Goal: Browse casually: Explore the website without a specific task or goal

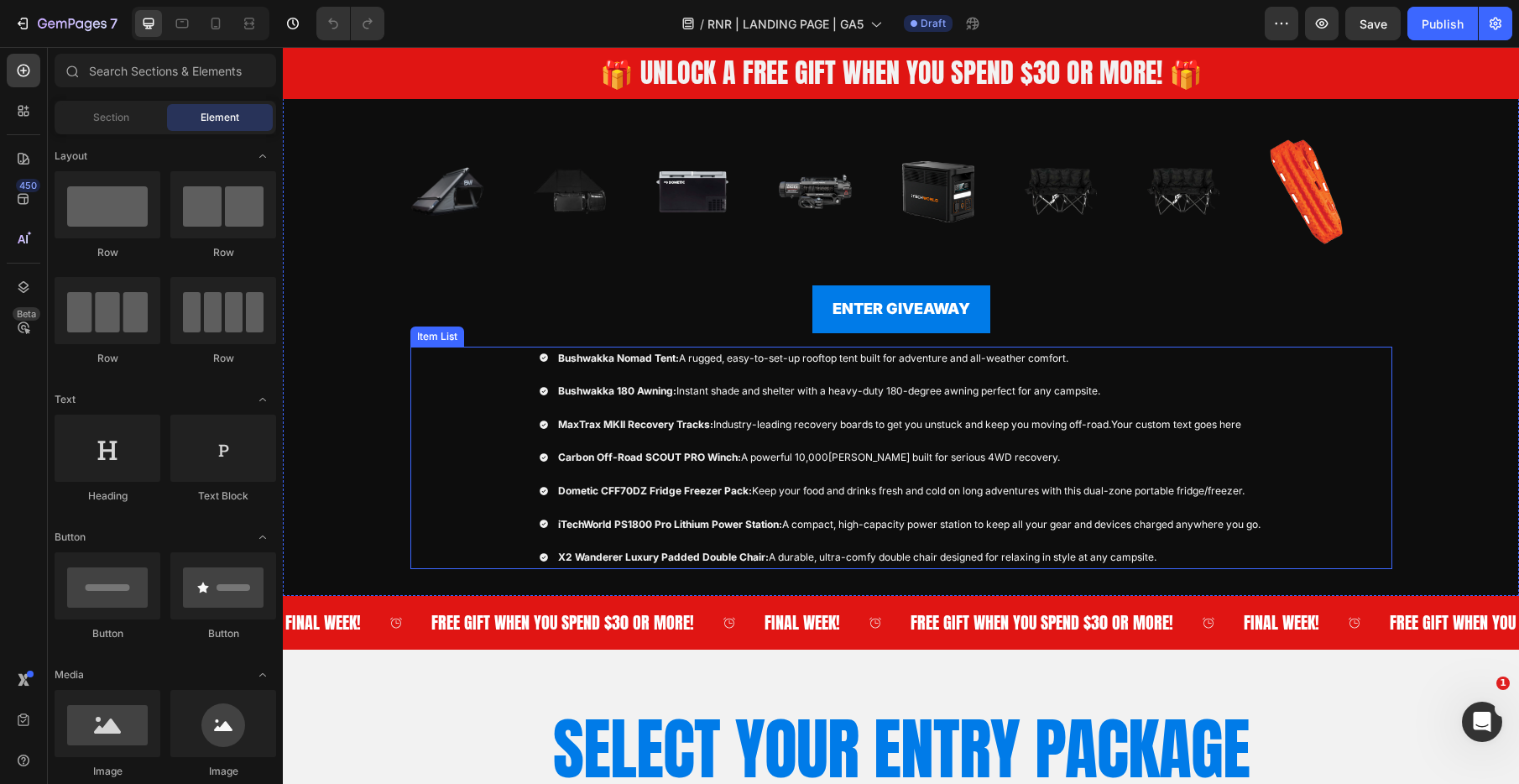
scroll to position [480, 0]
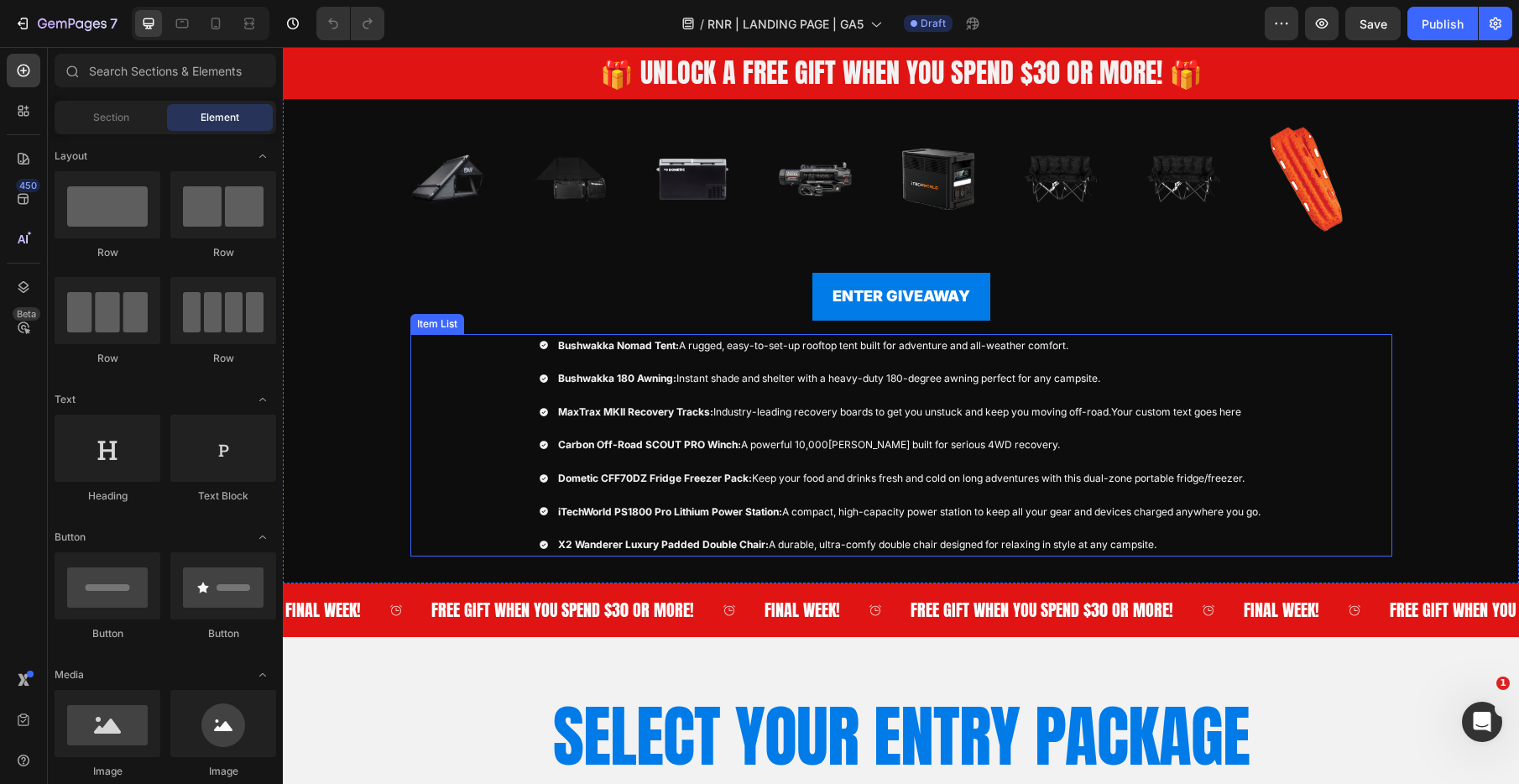
click at [765, 343] on p "Bushwakka Nomad Tent: A rugged, easy-to-set-up rooftop tent built for adventure…" at bounding box center [909, 346] width 703 height 18
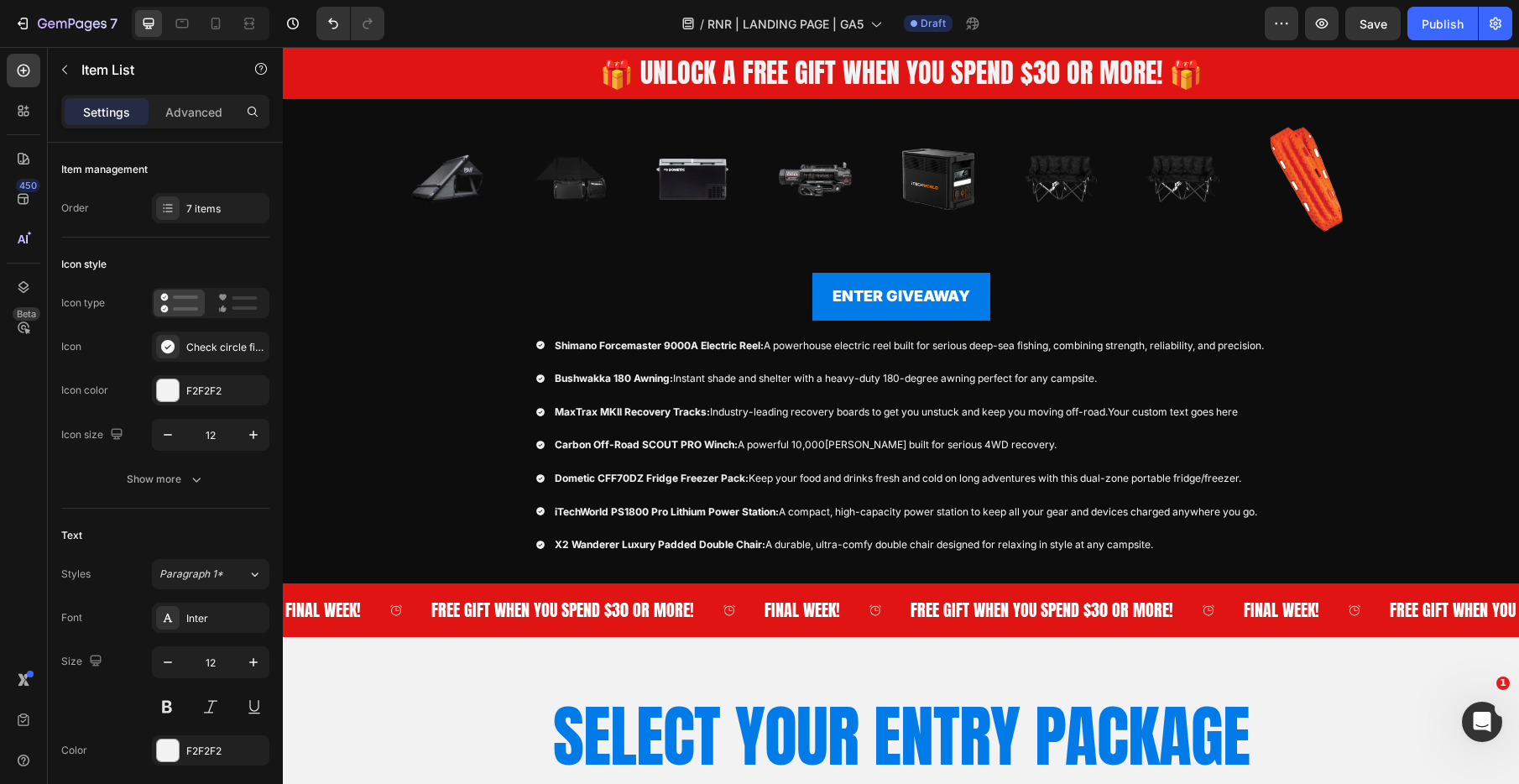
click at [453, 365] on div "Shimano Forcemaster 9000A Electric Reel: A powerhouse electric reel built for s…" at bounding box center [902, 445] width 982 height 223
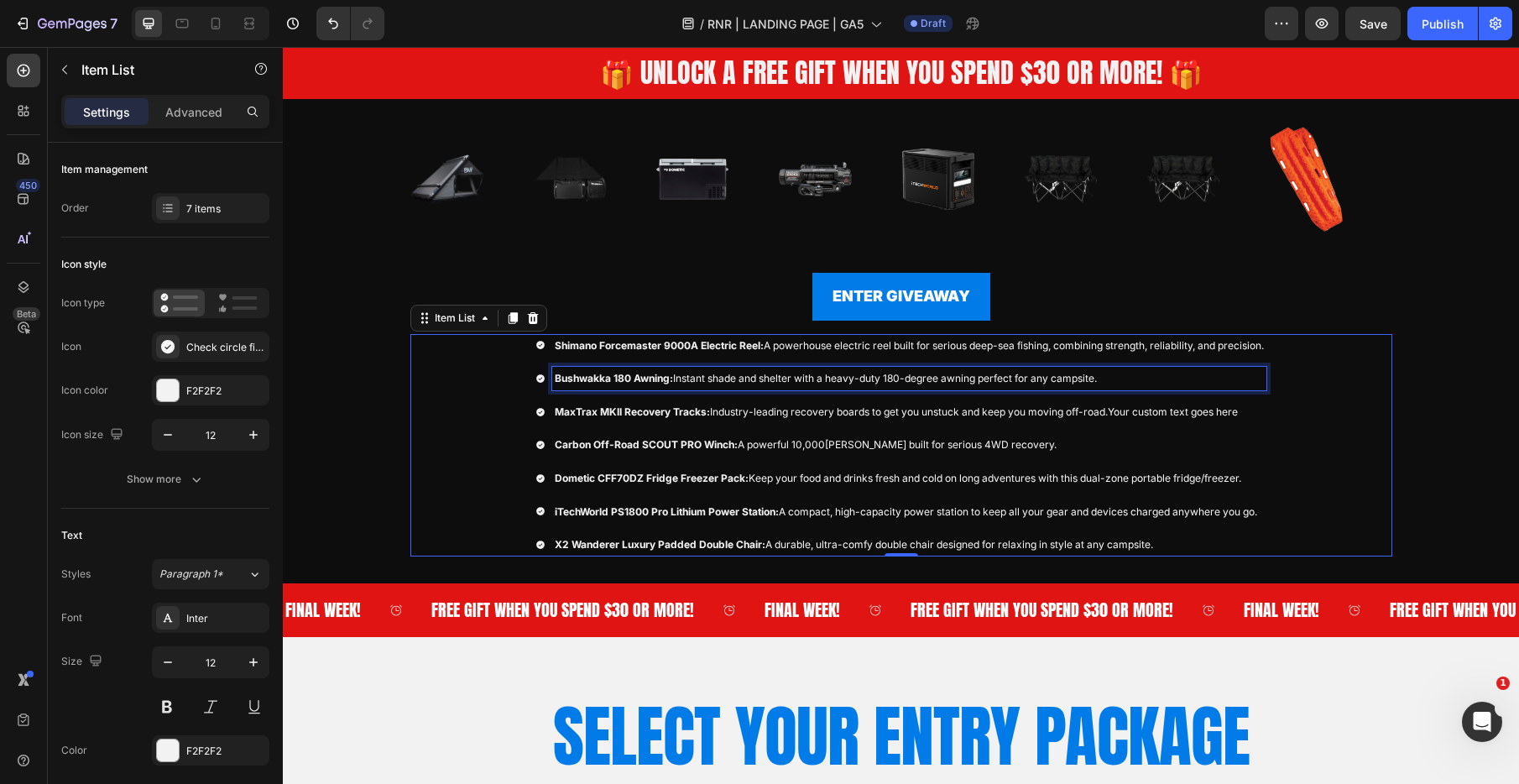
click at [798, 378] on p "Bushwakka 180 Awning: Instant shade and shelter with a heavy-duty 180-degree aw…" at bounding box center [909, 379] width 709 height 18
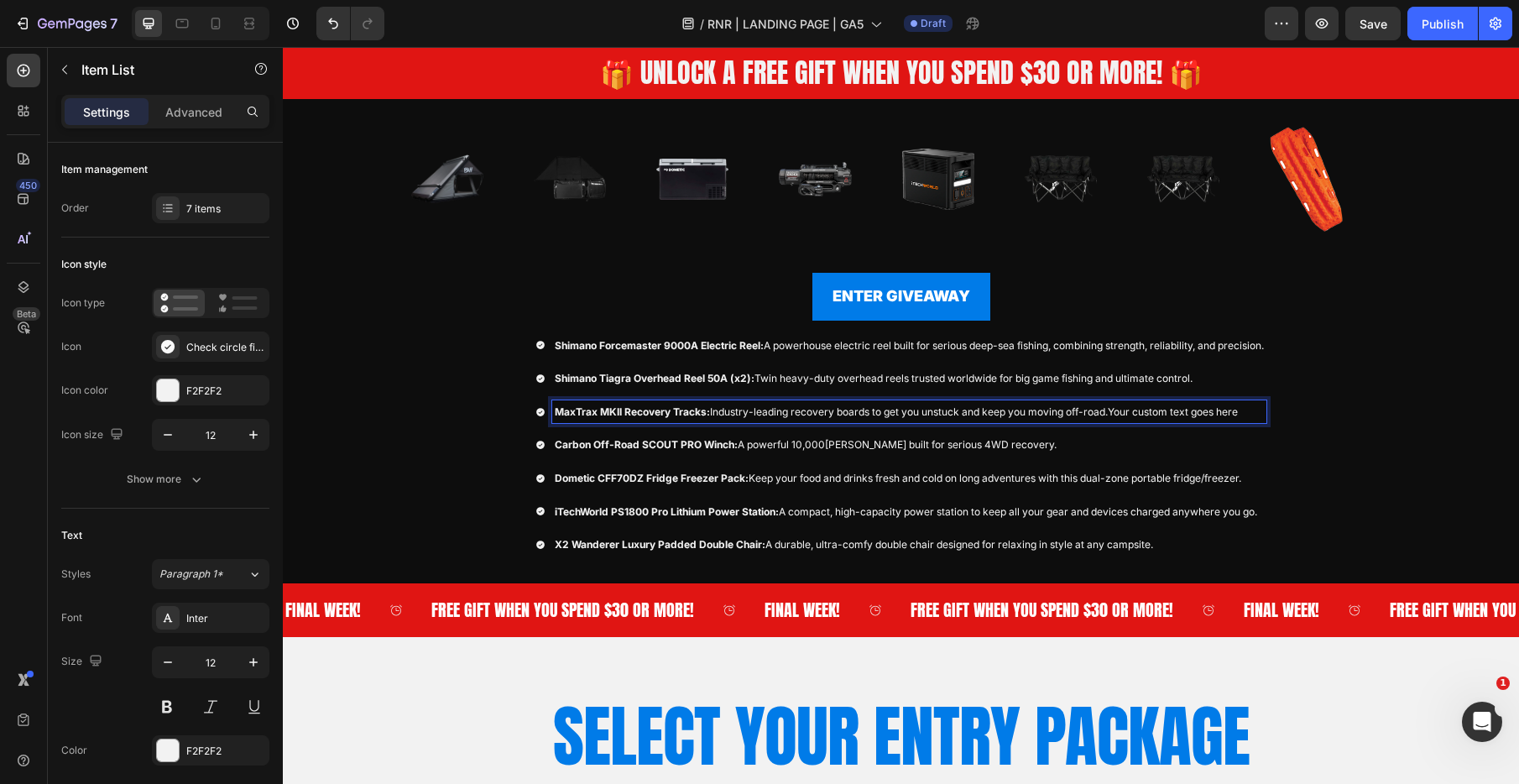
click at [633, 409] on strong "MaxTrax MKII Recovery Tracks:" at bounding box center [633, 412] width 155 height 13
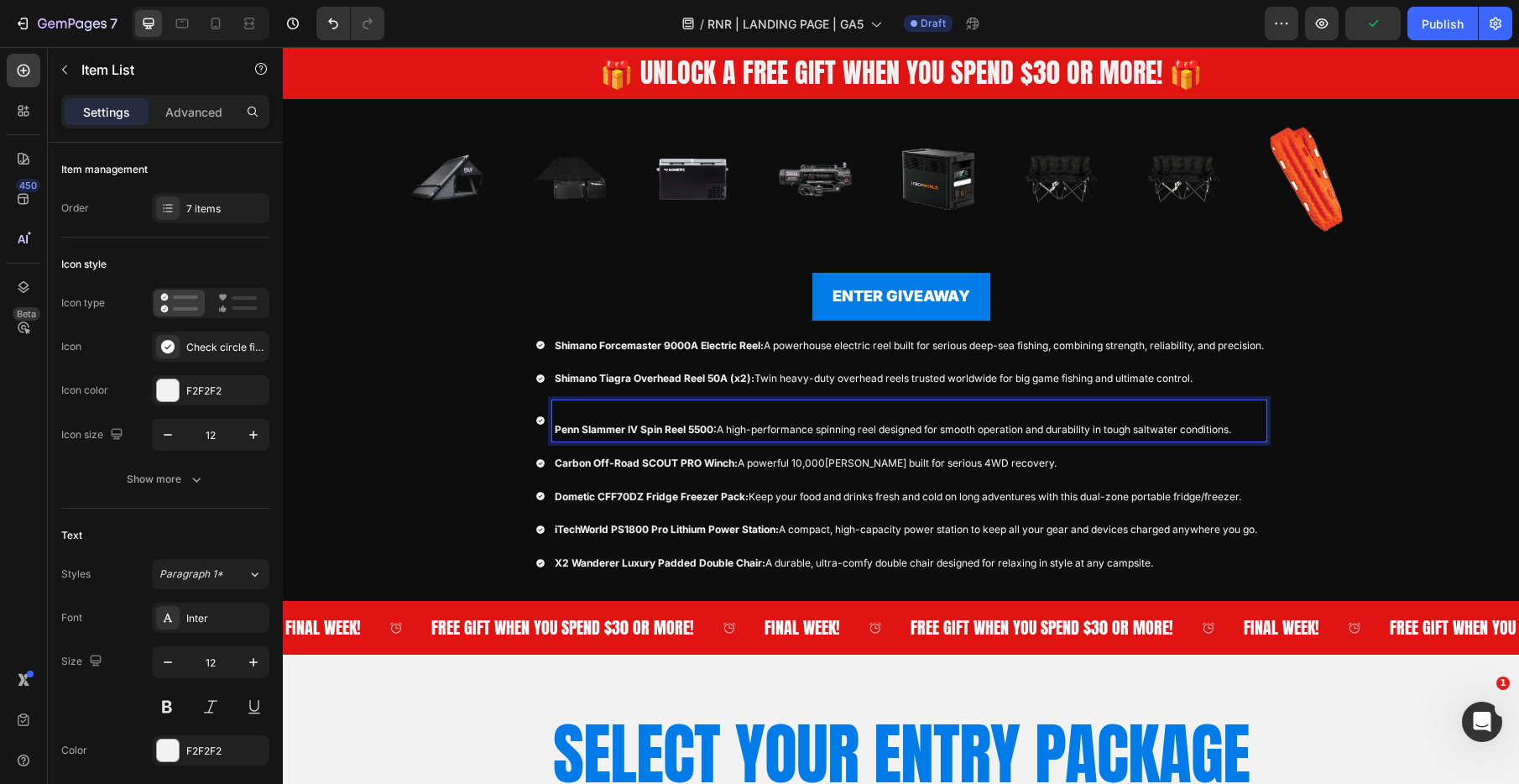
click at [552, 431] on div "Penn Slammer IV Spin Reel 5500: A high-performance spinning reel designed for s…" at bounding box center [909, 421] width 714 height 41
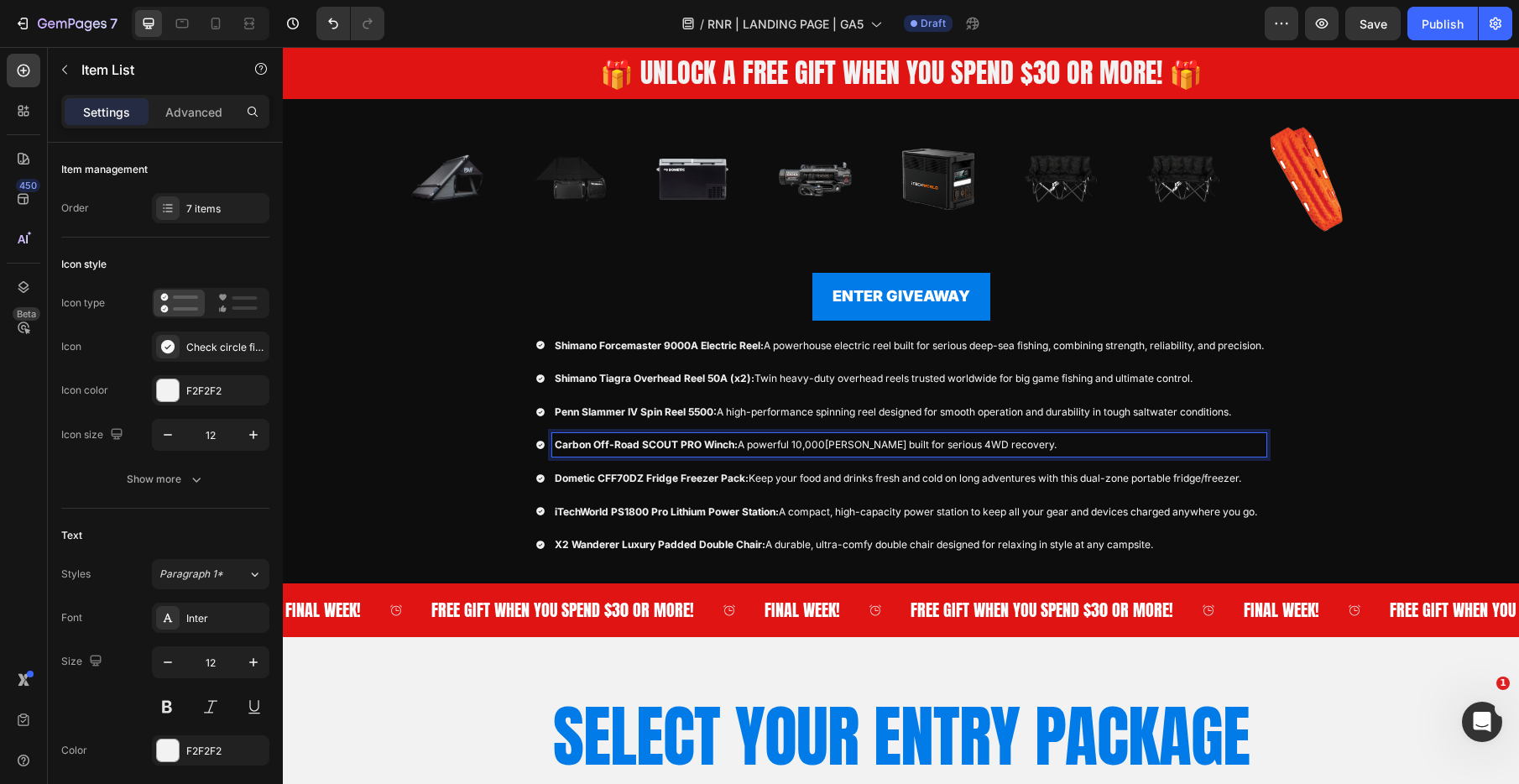
click at [587, 441] on strong "Carbon Off-Road SCOUT PRO Winch:" at bounding box center [646, 444] width 183 height 13
click at [822, 443] on p "Carbon Off-Road SCOUT PRO Winch: A powerful 10,000[PERSON_NAME] built for serio…" at bounding box center [909, 444] width 709 height 18
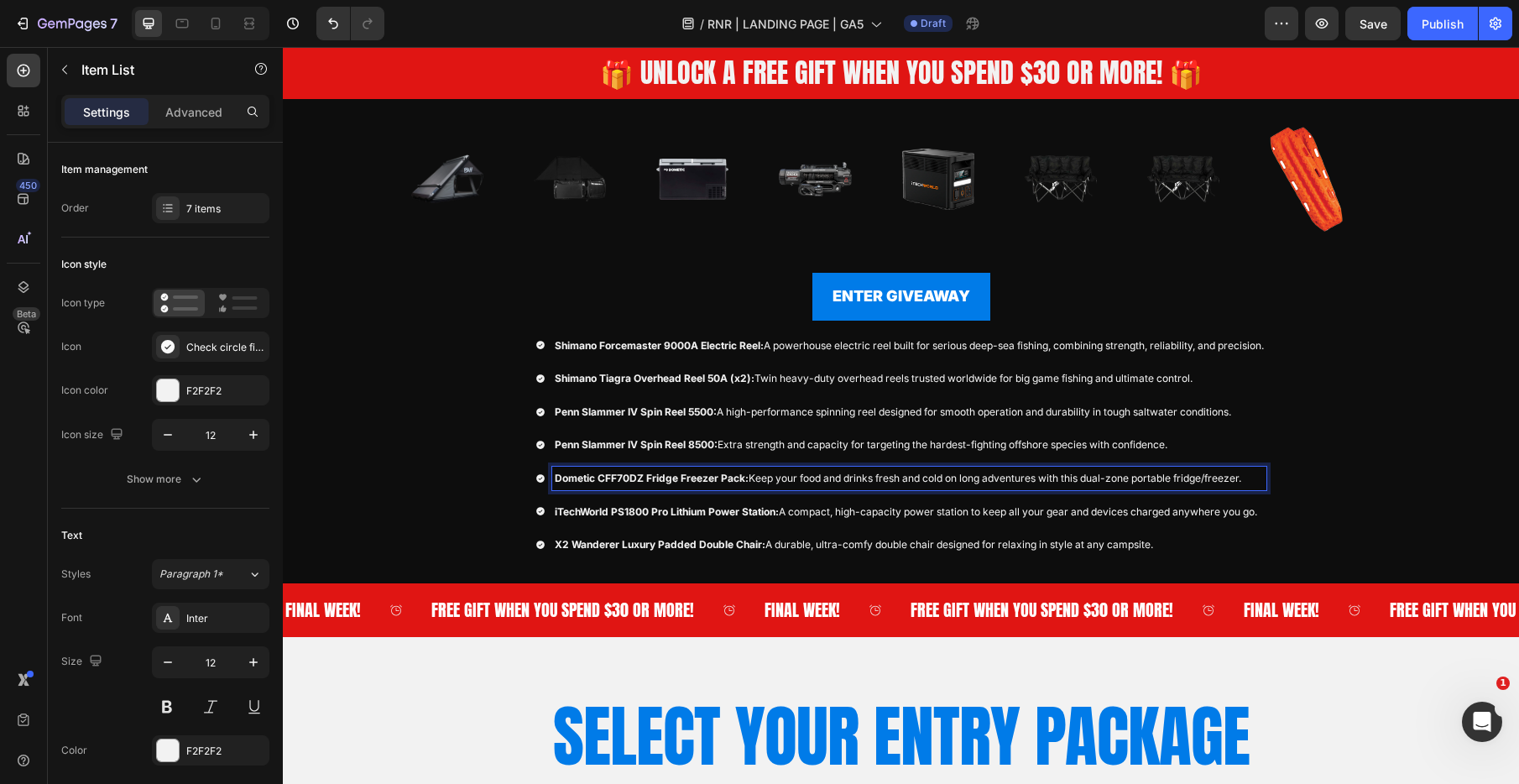
click at [655, 486] on p "Dometic CFF70DZ Fridge Freezer Pack: Keep your food and drinks fresh and cold o…" at bounding box center [909, 478] width 709 height 18
click at [644, 480] on strong "Dometic CFF70DZ Fridge Freezer Pack:" at bounding box center [652, 478] width 194 height 13
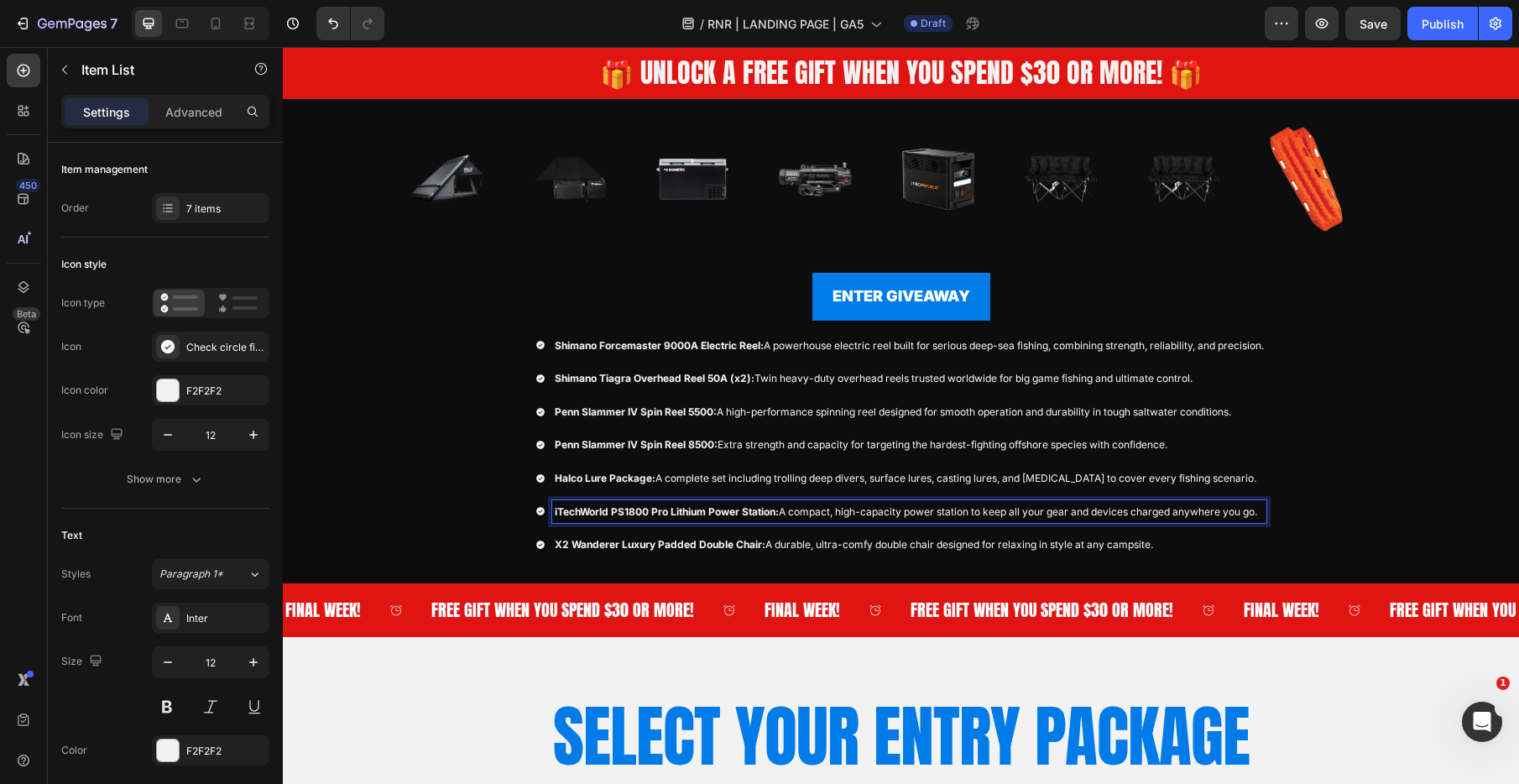
click at [593, 514] on strong "iTechWorld PS1800 Pro Lithium Power Station:" at bounding box center [666, 511] width 224 height 13
click at [682, 528] on div "Shimano Forcemaster 9000A Electric Reel: A powerhouse electric reel built for s…" at bounding box center [901, 445] width 731 height 223
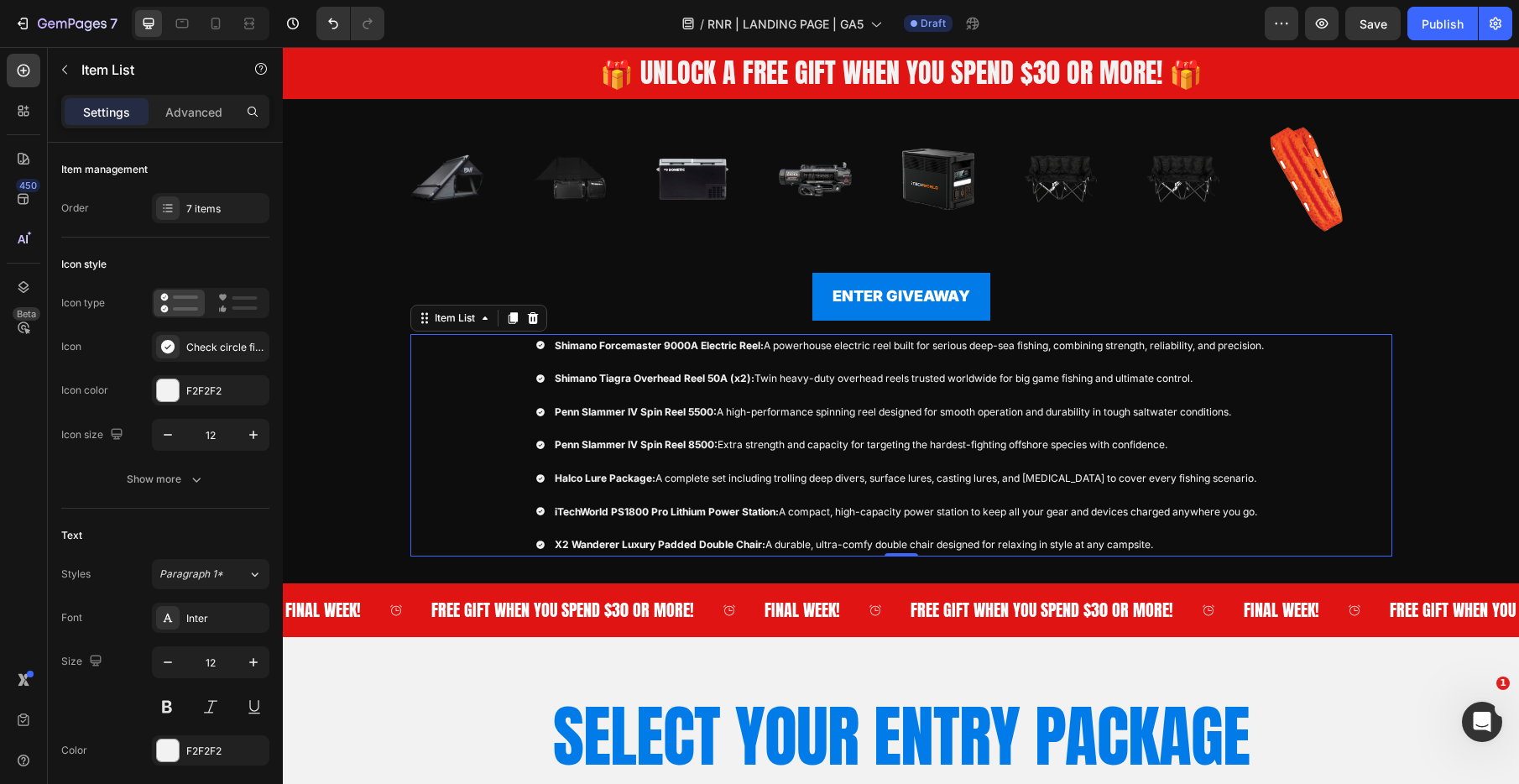
click at [678, 545] on strong "X2 Wanderer Luxury Padded Double Chair:" at bounding box center [660, 544] width 211 height 13
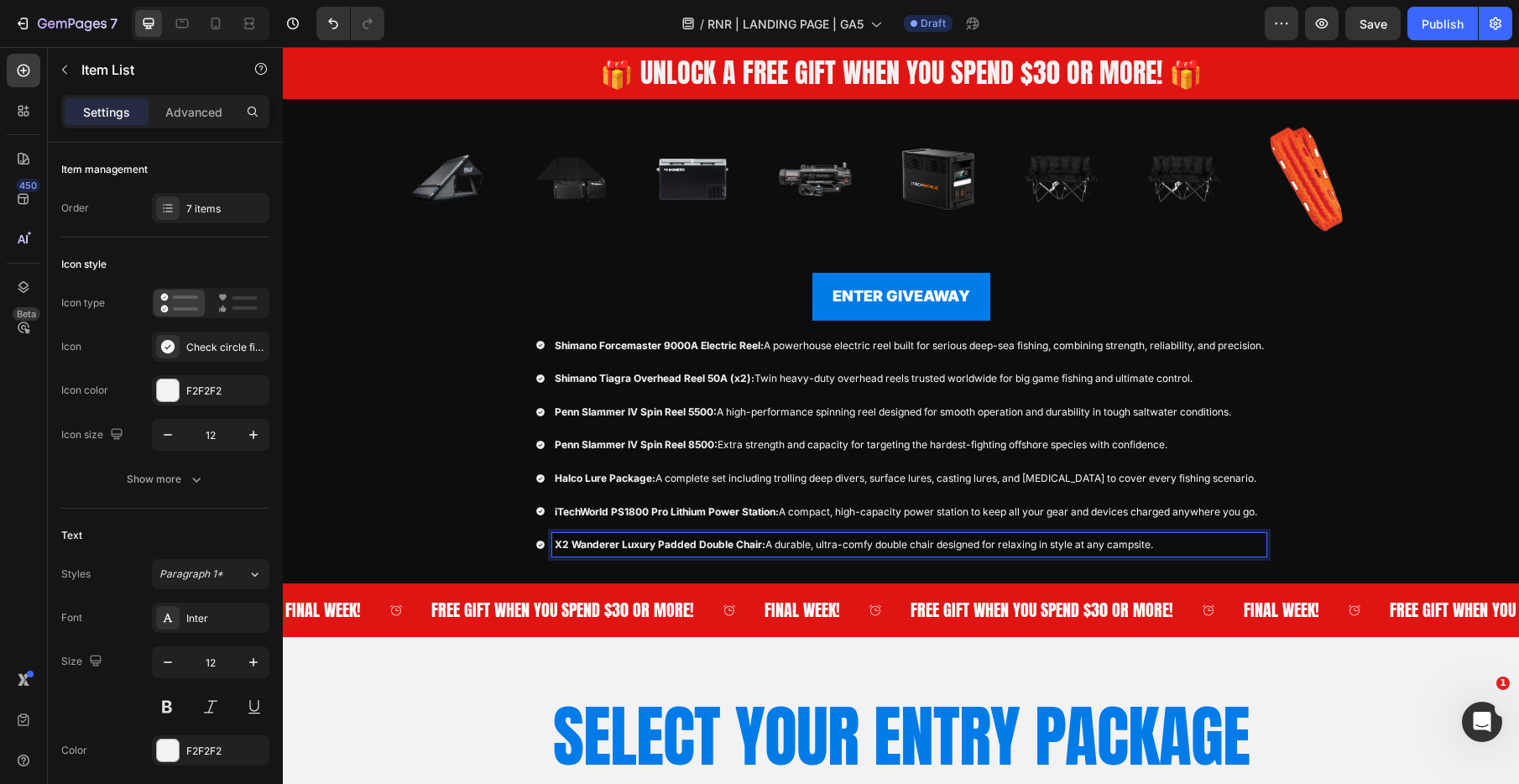
click at [644, 514] on strong "iTechWorld PS1800 Pro Lithium Power Station:" at bounding box center [666, 511] width 224 height 13
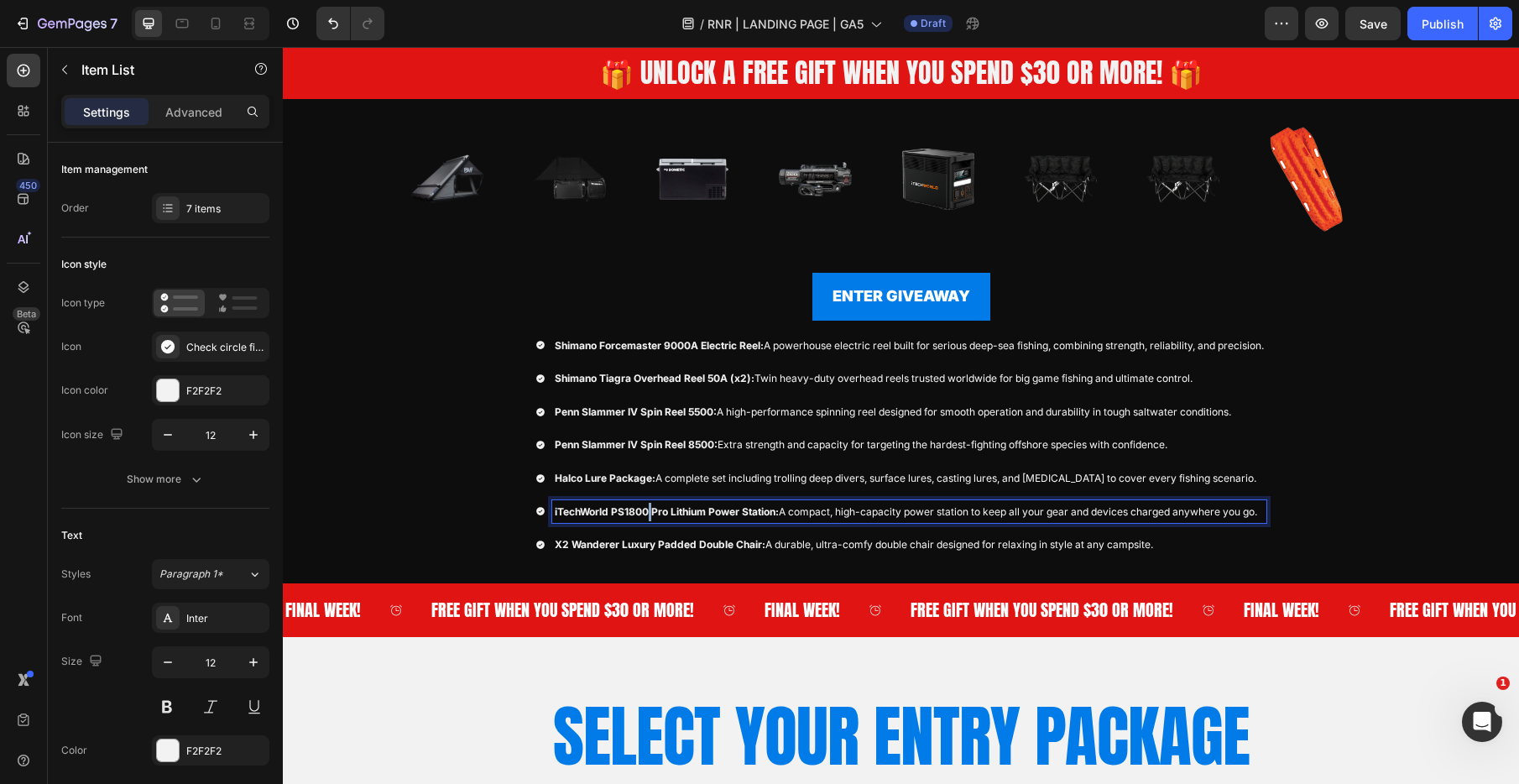
click at [643, 514] on strong "iTechWorld PS1800 Pro Lithium Power Station:" at bounding box center [666, 511] width 224 height 13
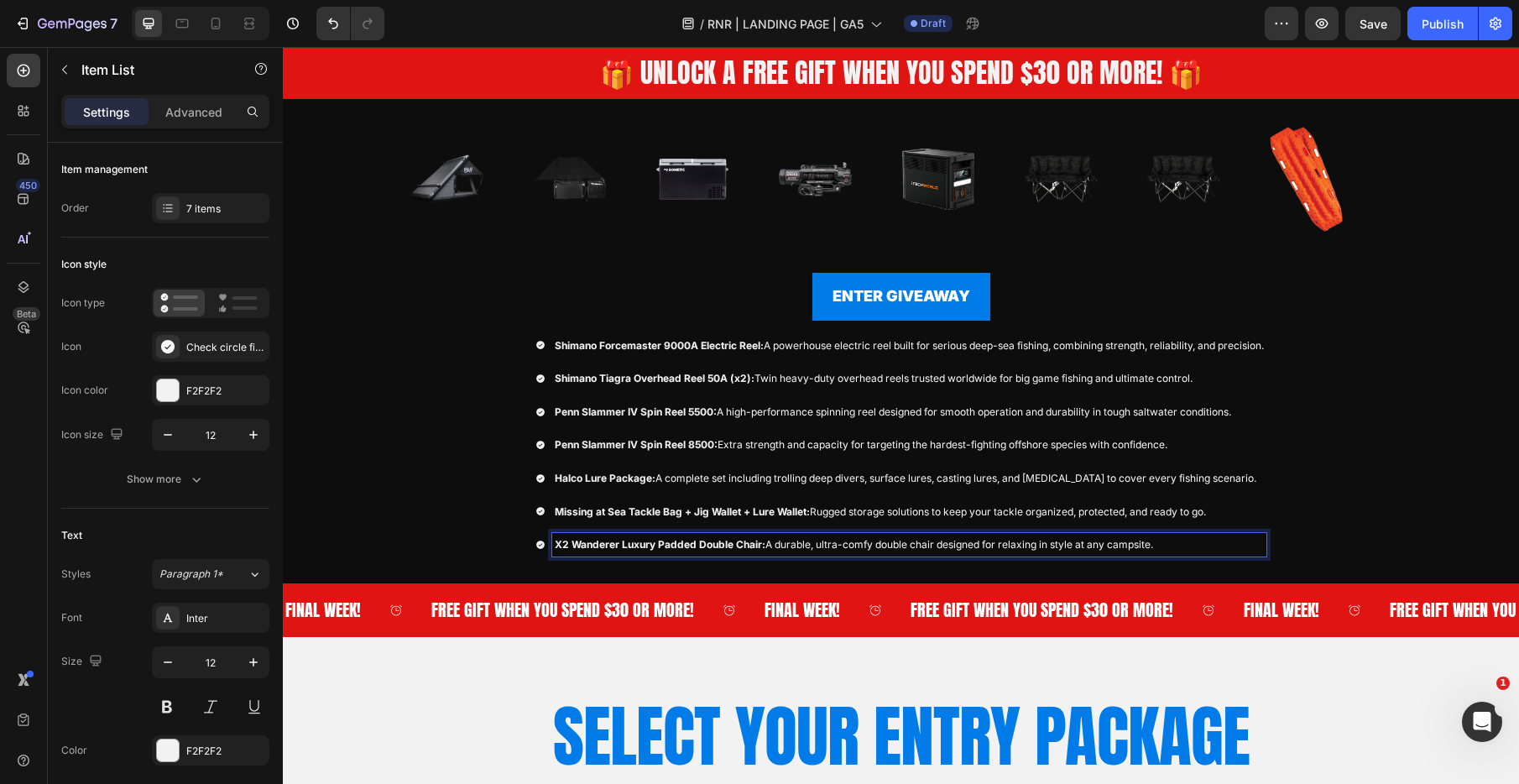
drag, startPoint x: 575, startPoint y: 545, endPoint x: 567, endPoint y: 546, distance: 8.1
click at [573, 545] on strong "X2 Wanderer Luxury Padded Double Chair:" at bounding box center [660, 544] width 211 height 13
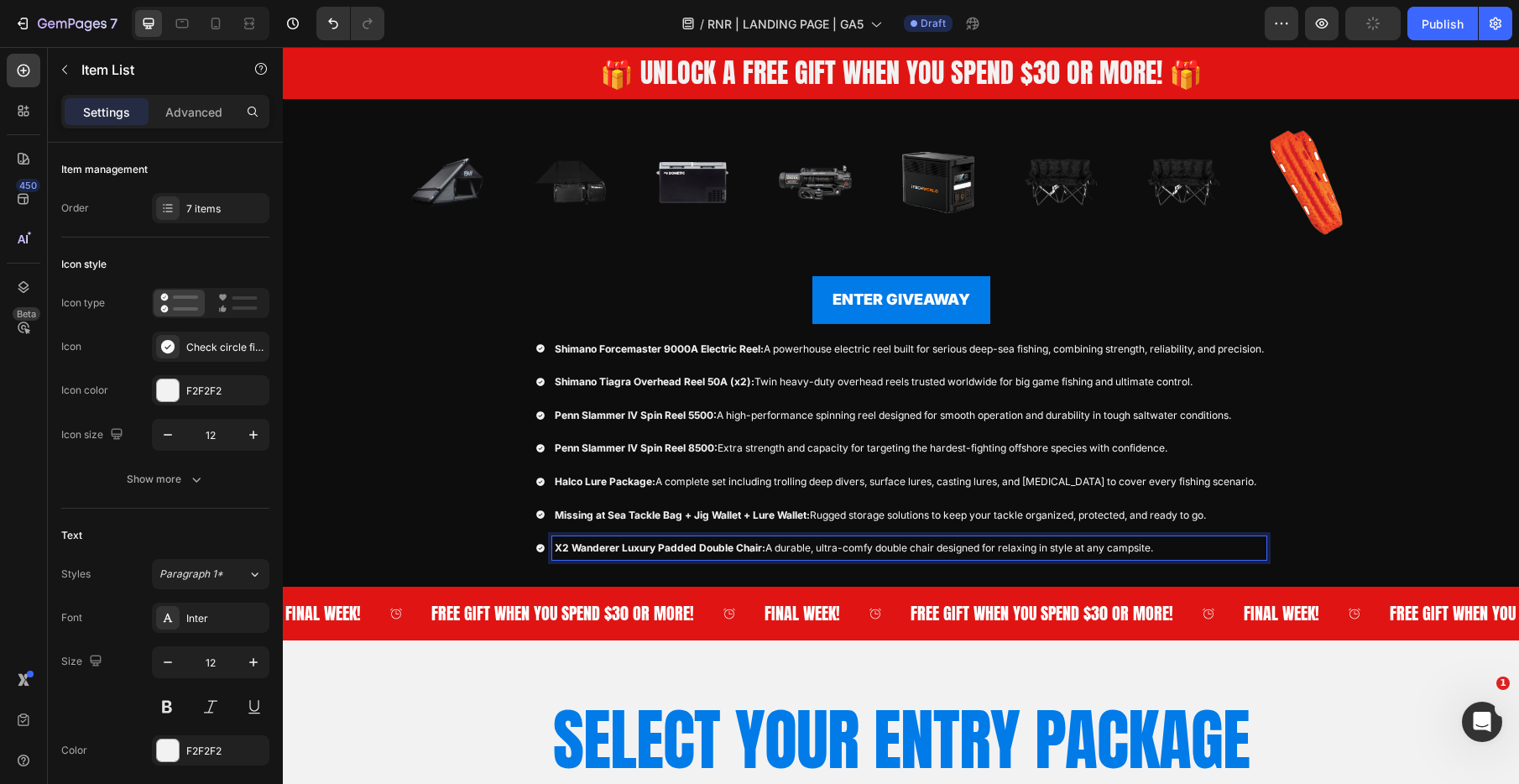
scroll to position [478, 0]
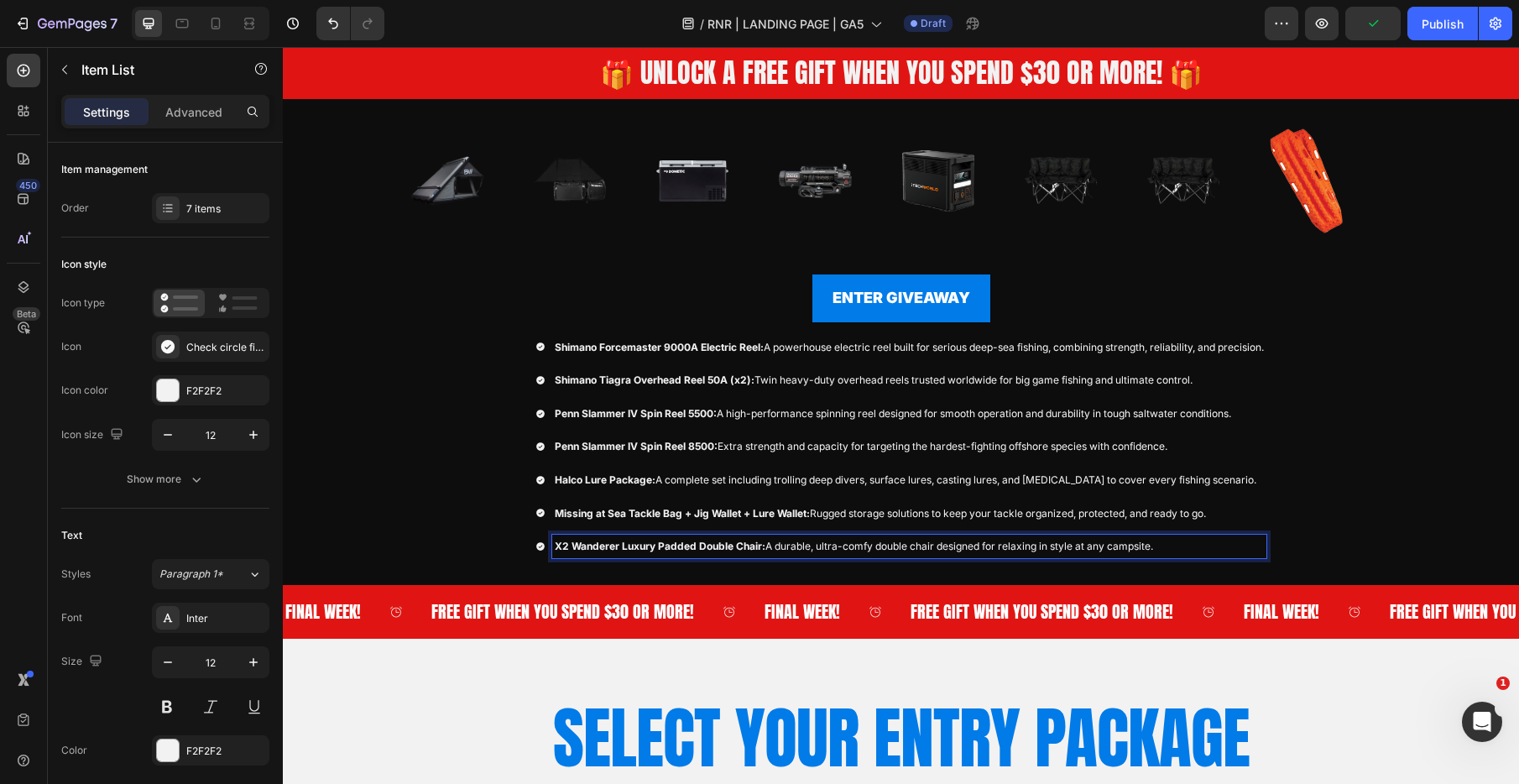
click at [696, 544] on strong "X2 Wanderer Luxury Padded Double Chair:" at bounding box center [660, 546] width 211 height 13
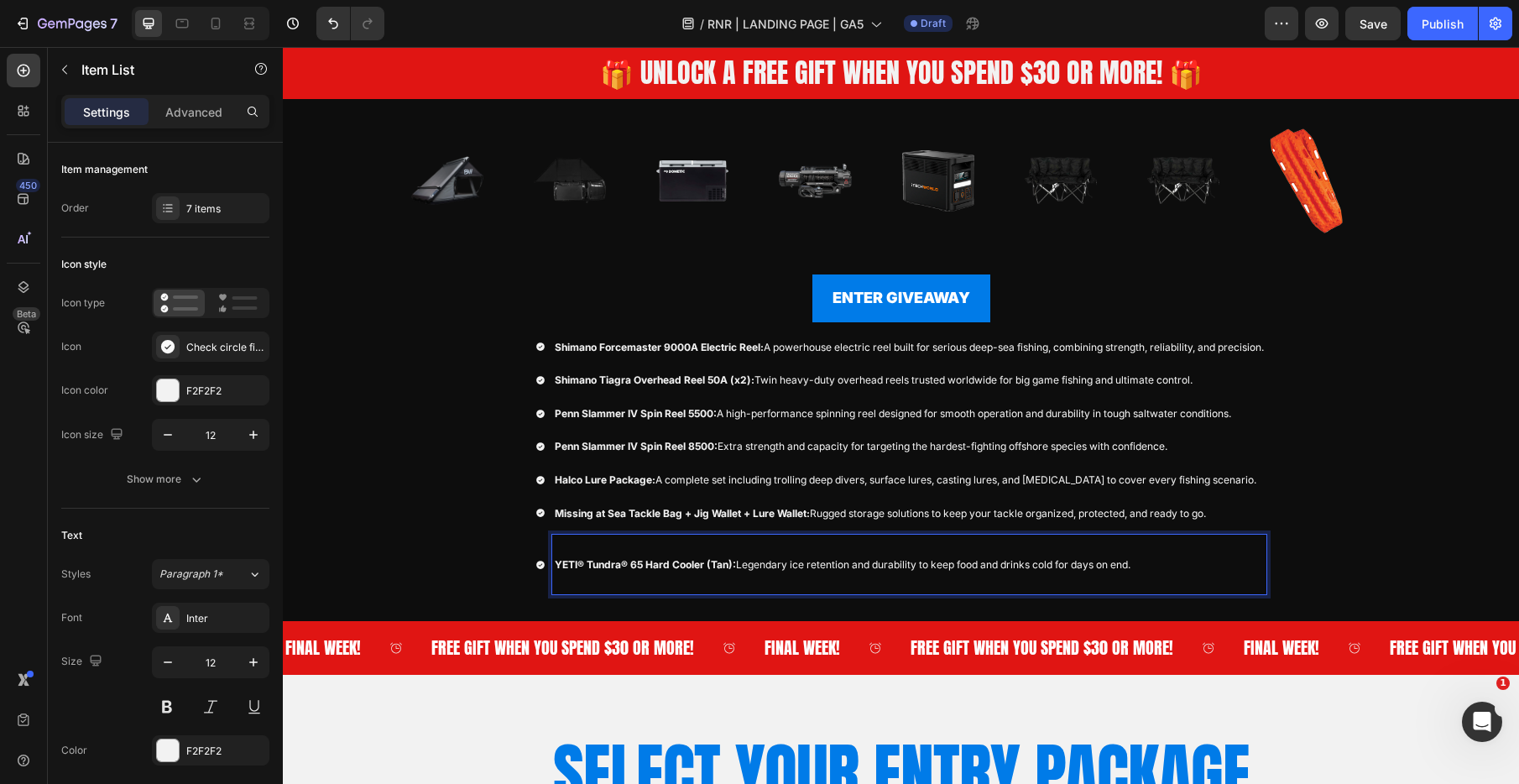
scroll to position [477, 0]
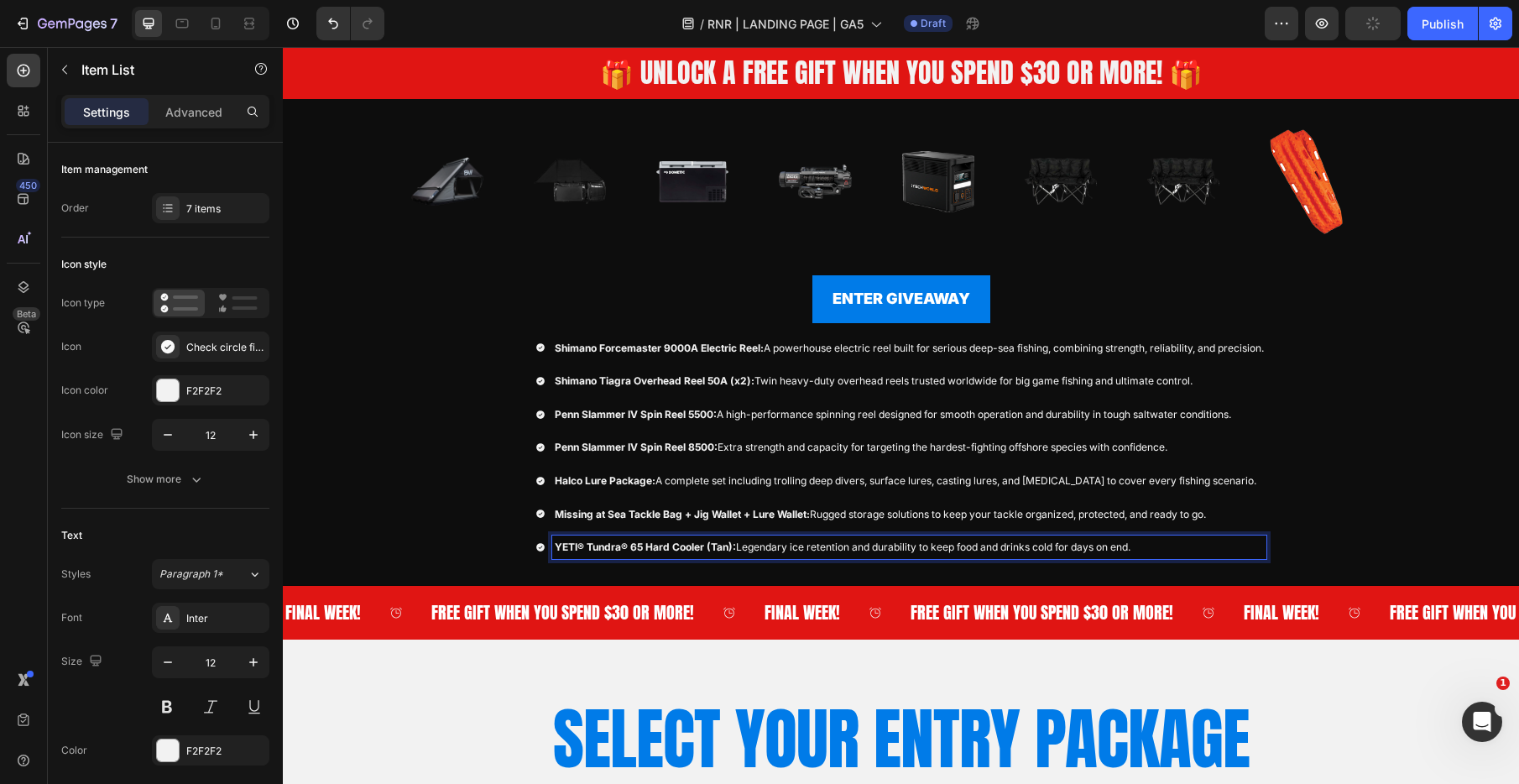
click at [1297, 524] on div "Shimano Forcemaster 9000A Electric Reel: A powerhouse electric reel built for s…" at bounding box center [902, 448] width 982 height 223
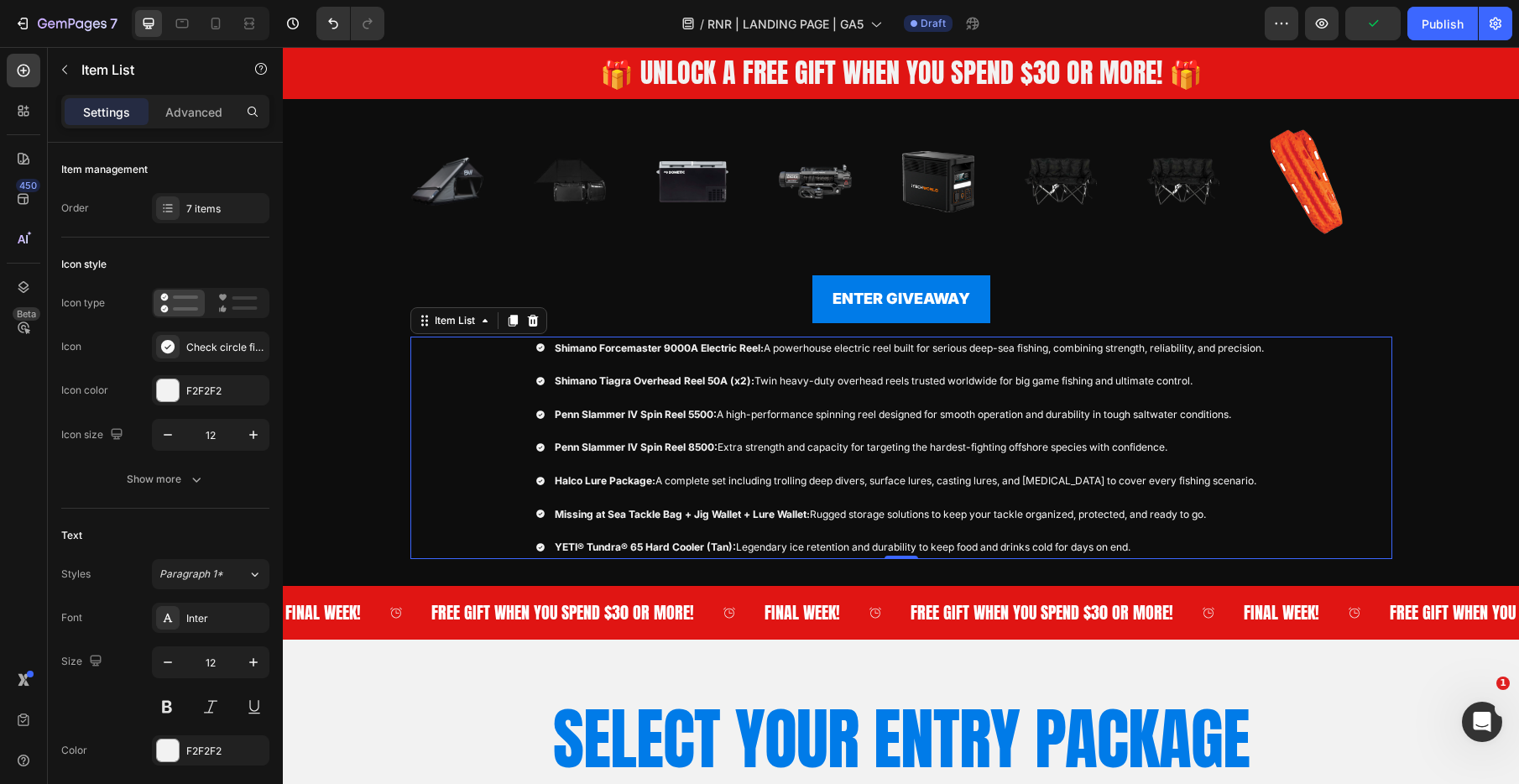
click at [1335, 488] on div "Shimano Forcemaster 9000A Electric Reel: A powerhouse electric reel built for s…" at bounding box center [902, 448] width 982 height 223
click at [184, 209] on div "7 items" at bounding box center [210, 207] width 118 height 30
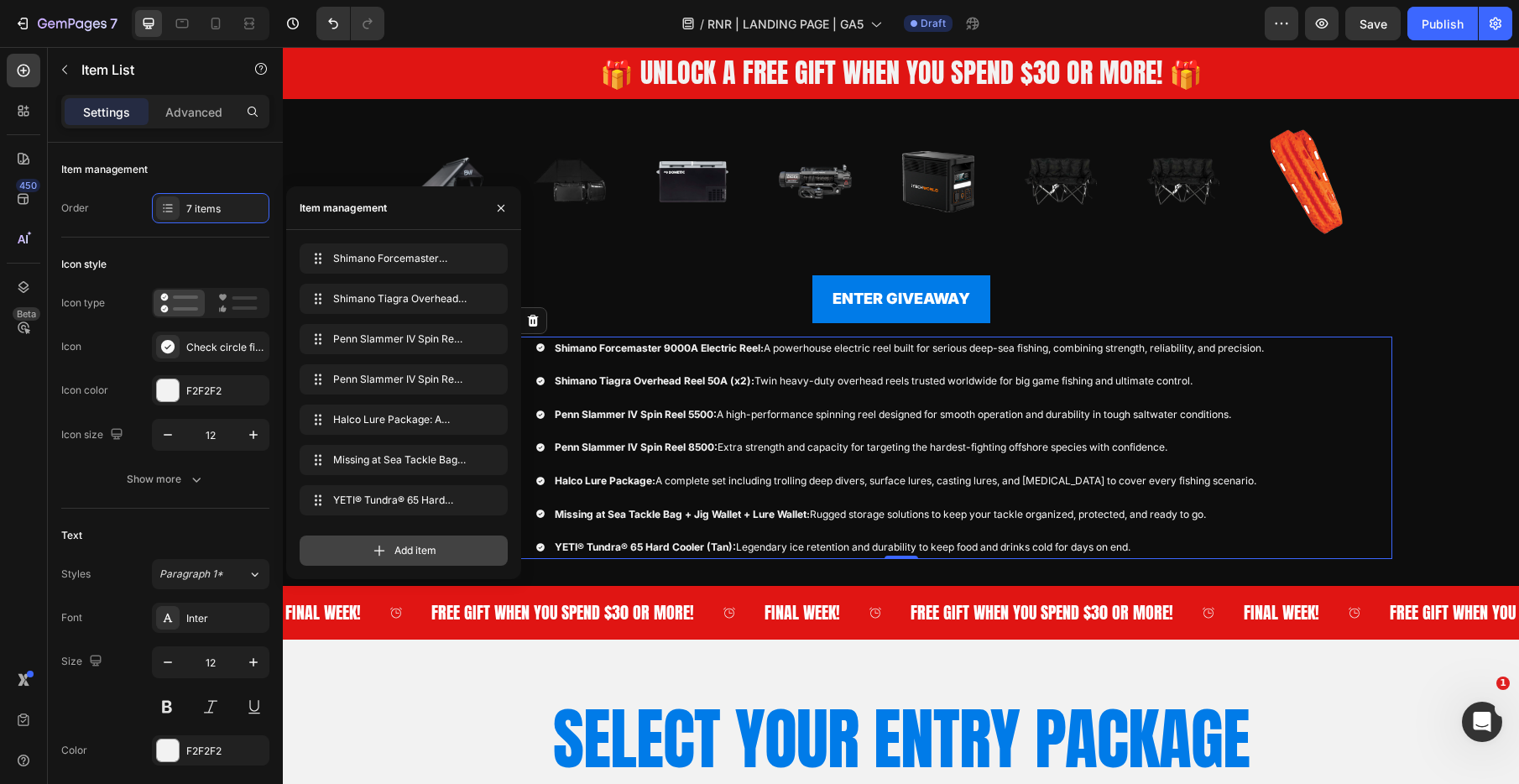
click at [373, 551] on icon at bounding box center [379, 550] width 16 height 16
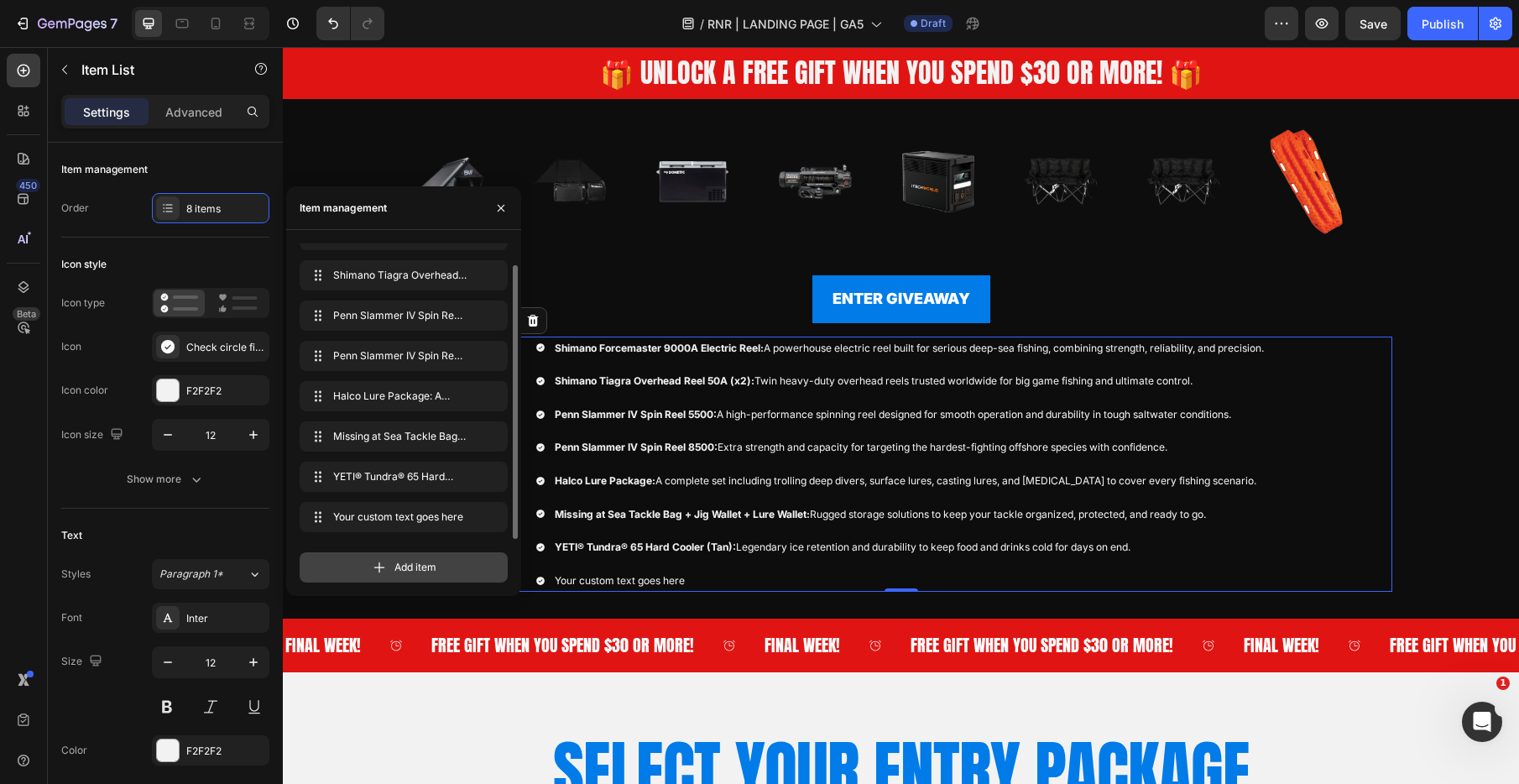
click at [368, 567] on div "Add item" at bounding box center [403, 567] width 208 height 30
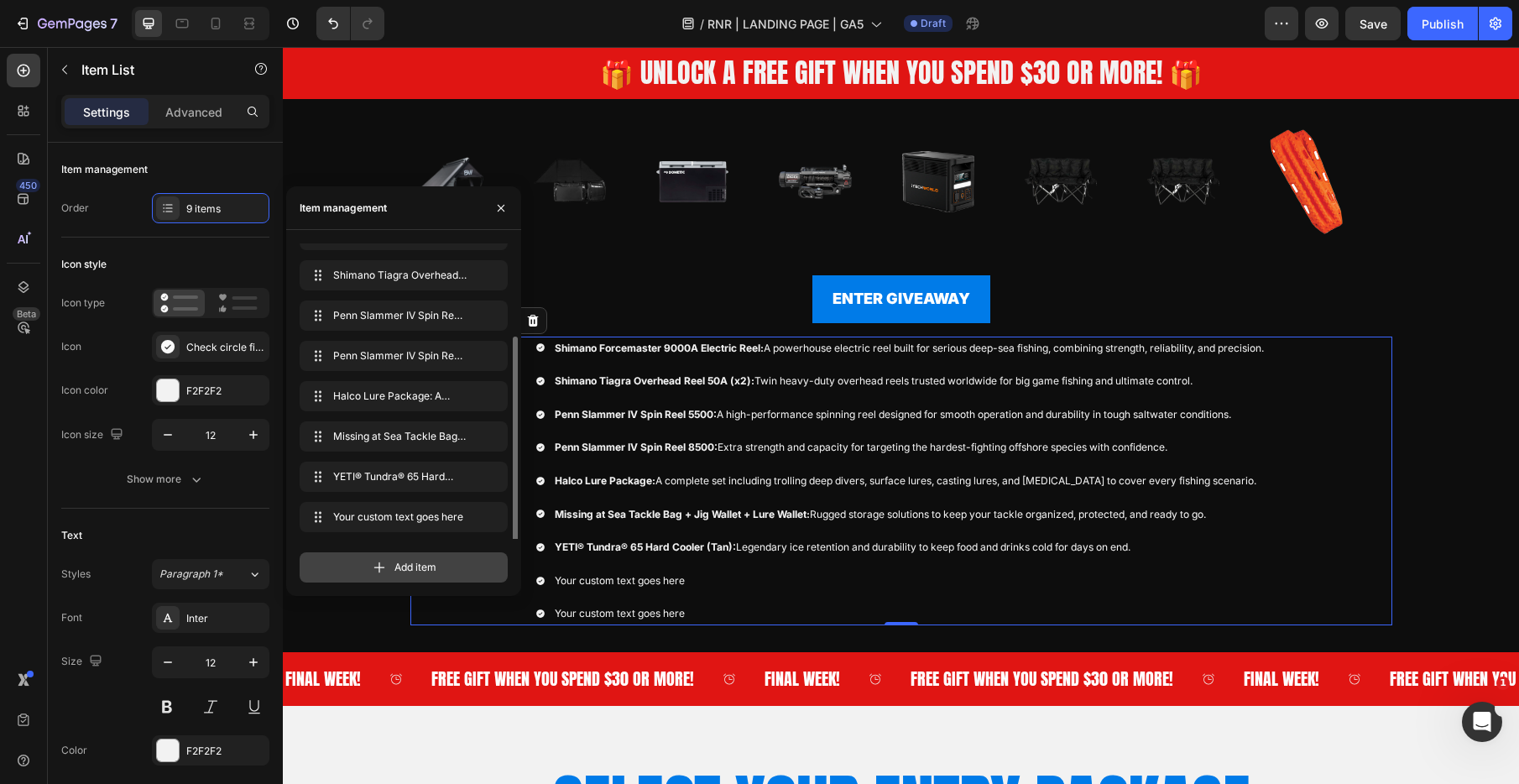
scroll to position [64, 0]
click at [609, 578] on div "Your custom text goes here" at bounding box center [909, 580] width 714 height 24
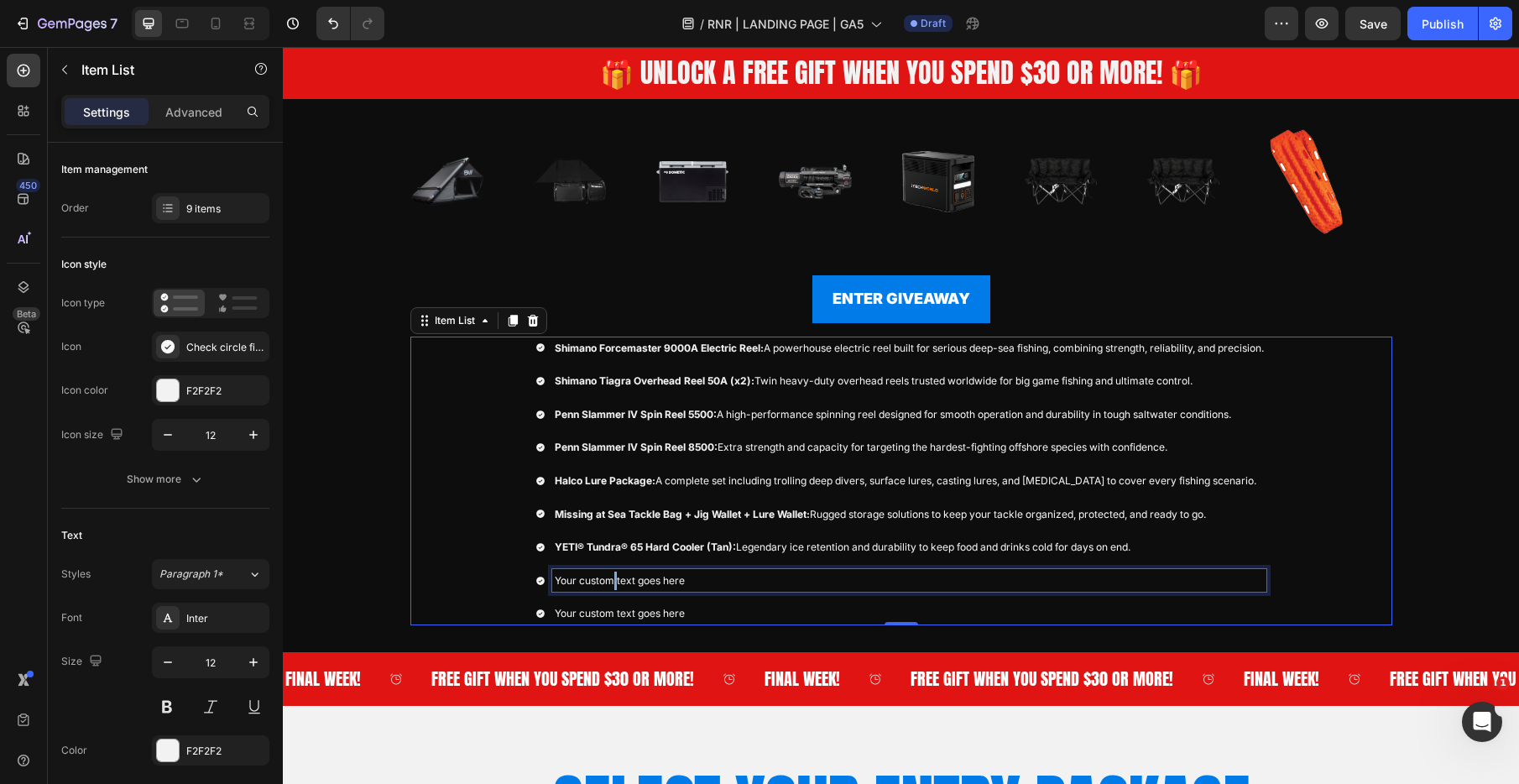
click at [610, 578] on p "Your custom text goes here" at bounding box center [909, 580] width 709 height 18
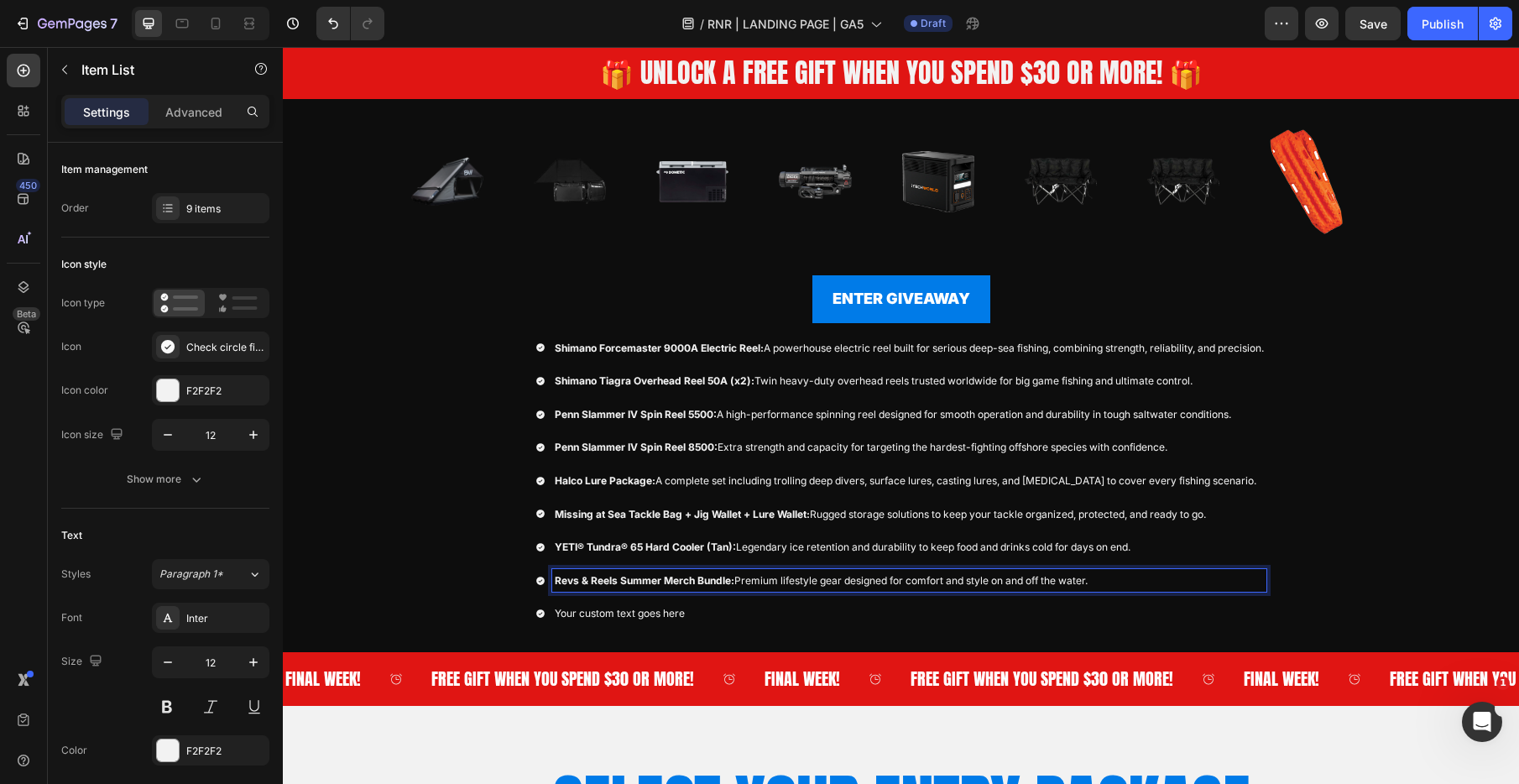
click at [685, 614] on p "Your custom text goes here" at bounding box center [909, 613] width 709 height 18
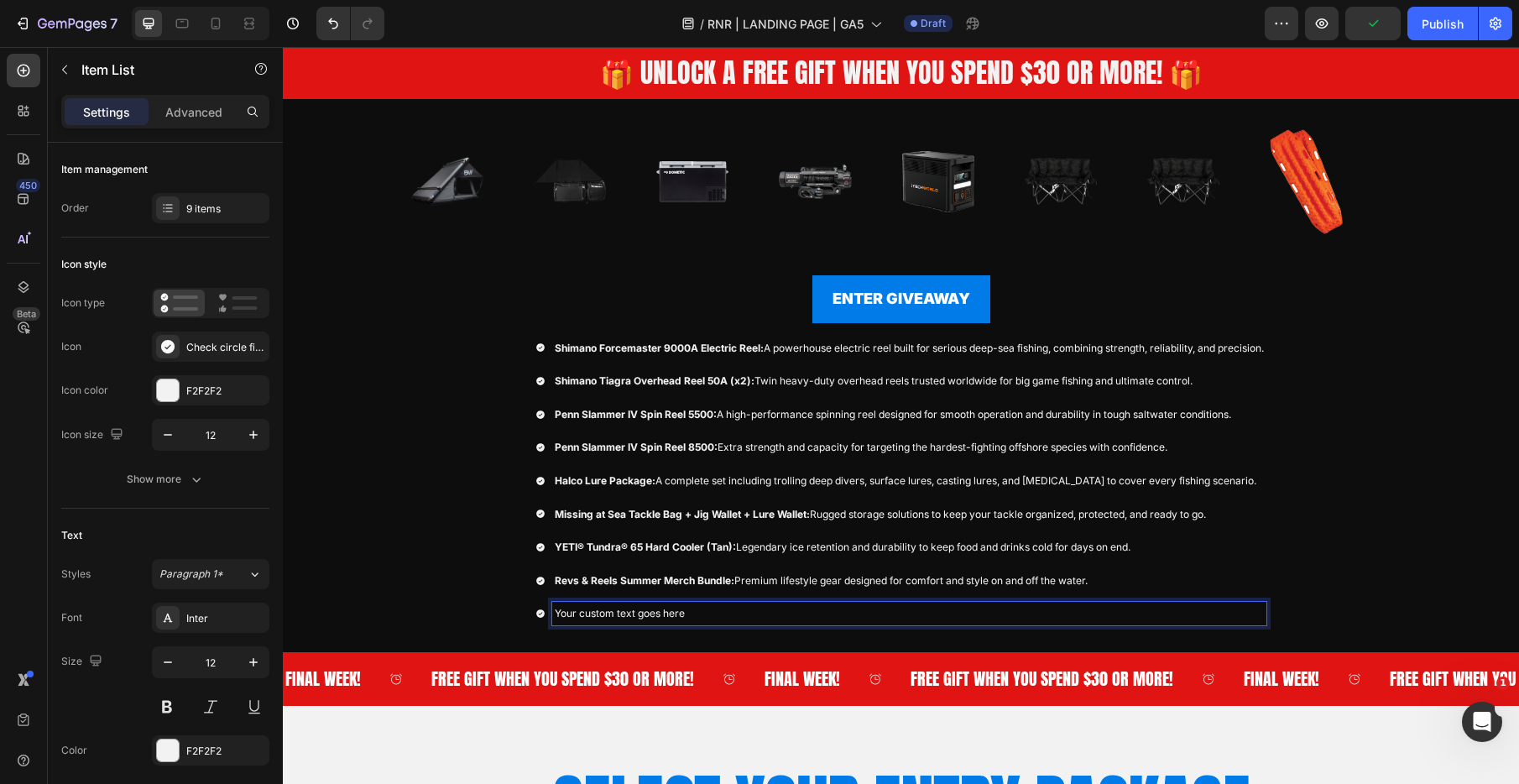
click at [648, 610] on p "Your custom text goes here" at bounding box center [909, 613] width 709 height 18
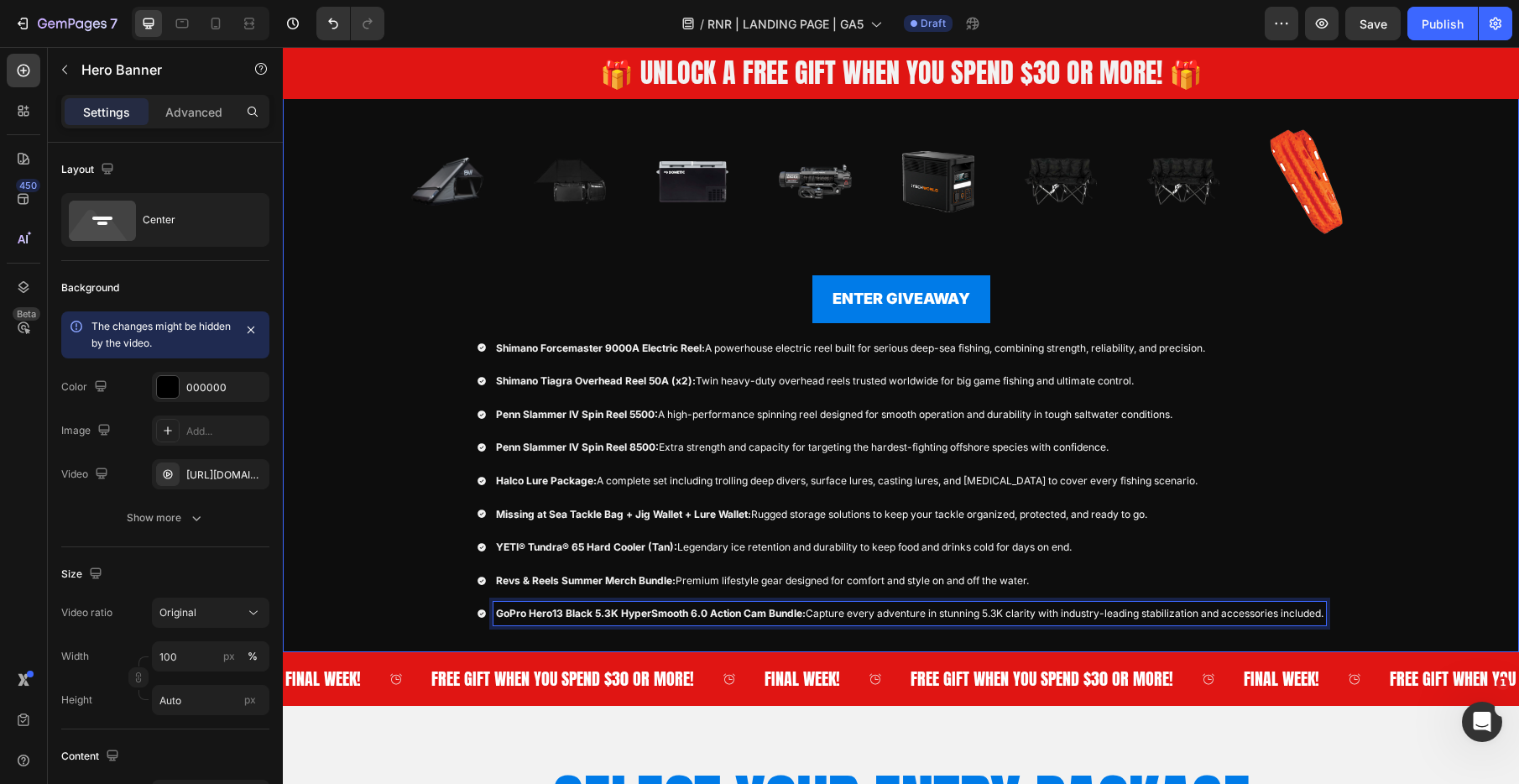
click at [403, 564] on div "gear up for the ultimate off-road experience Text Block Row WIN AN $8,000 4WD &…" at bounding box center [901, 248] width 1007 height 807
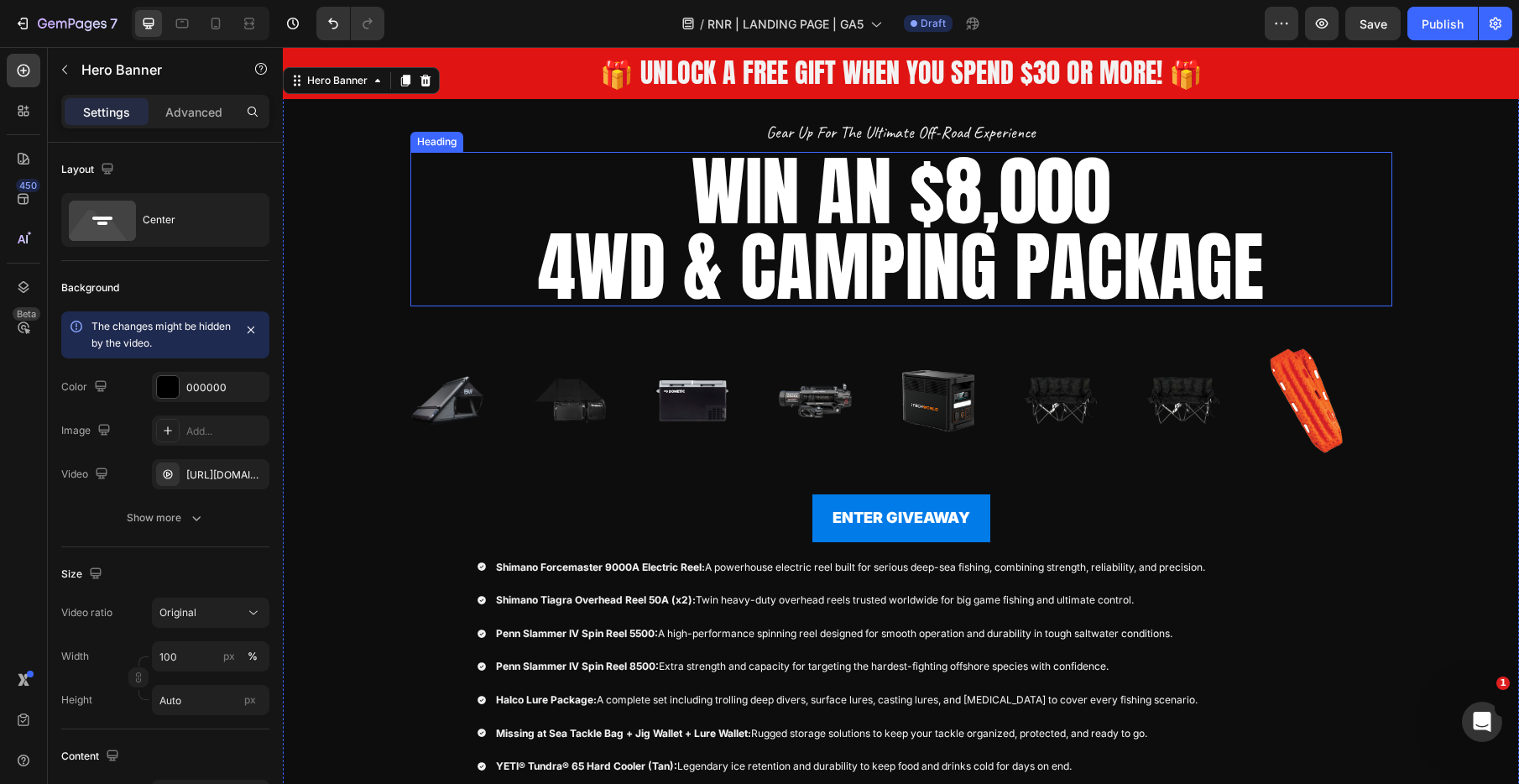
scroll to position [224, 0]
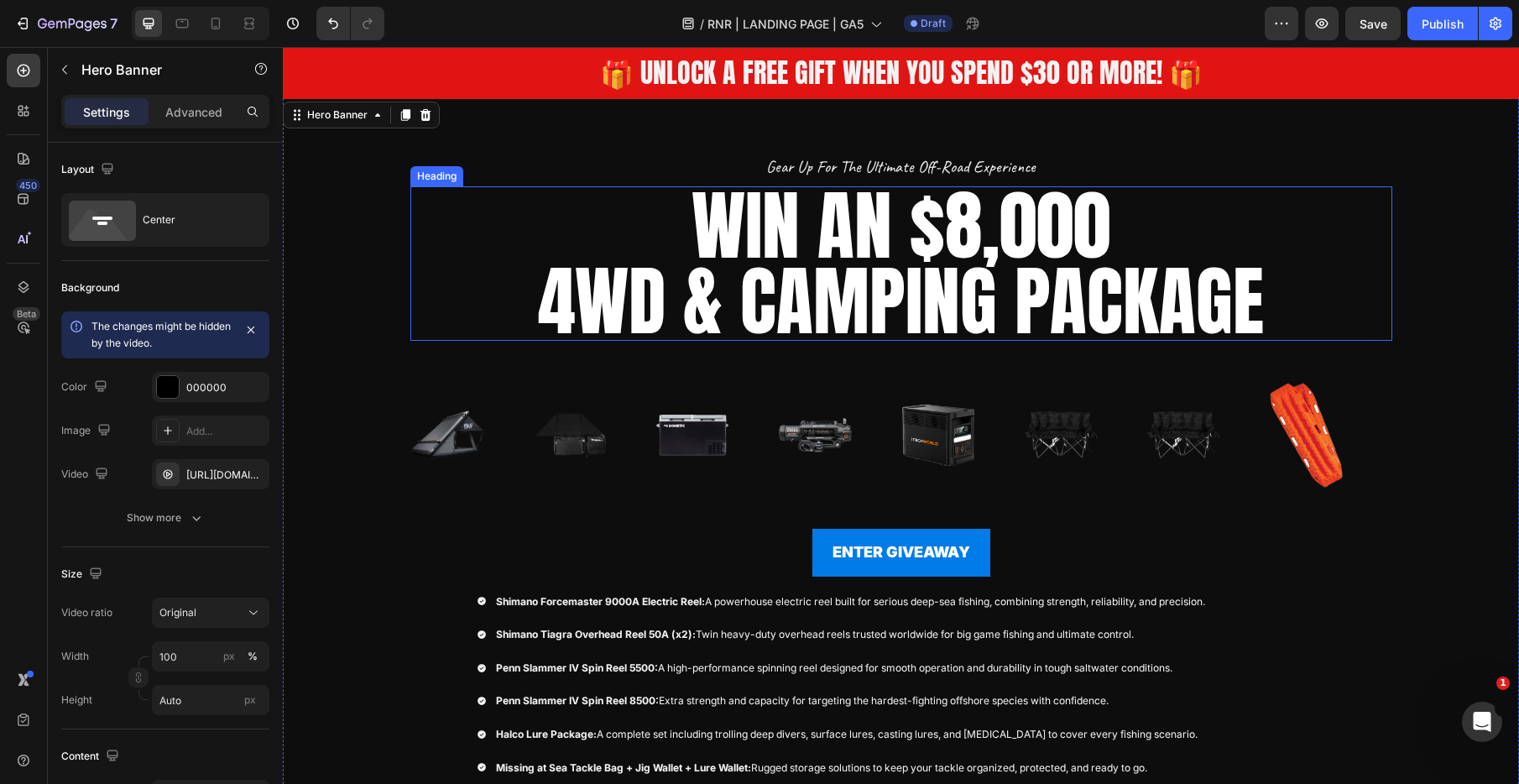
click at [1015, 237] on h2 "WIN AN $8,000 4WD & CAMPING PACKAGE" at bounding box center [902, 263] width 982 height 154
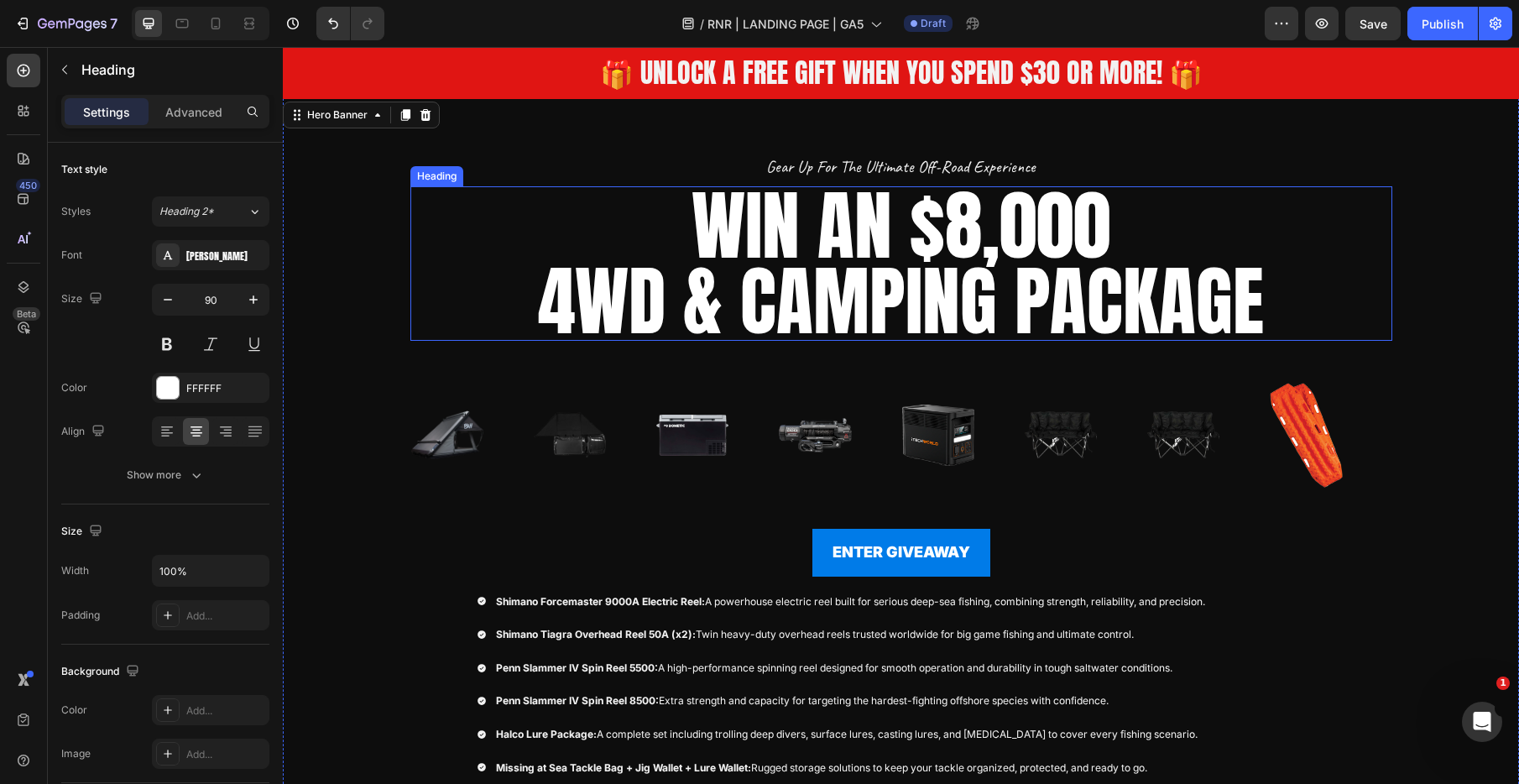
click at [1015, 237] on h2 "WIN AN $8,000 4WD & CAMPING PACKAGE" at bounding box center [902, 263] width 982 height 154
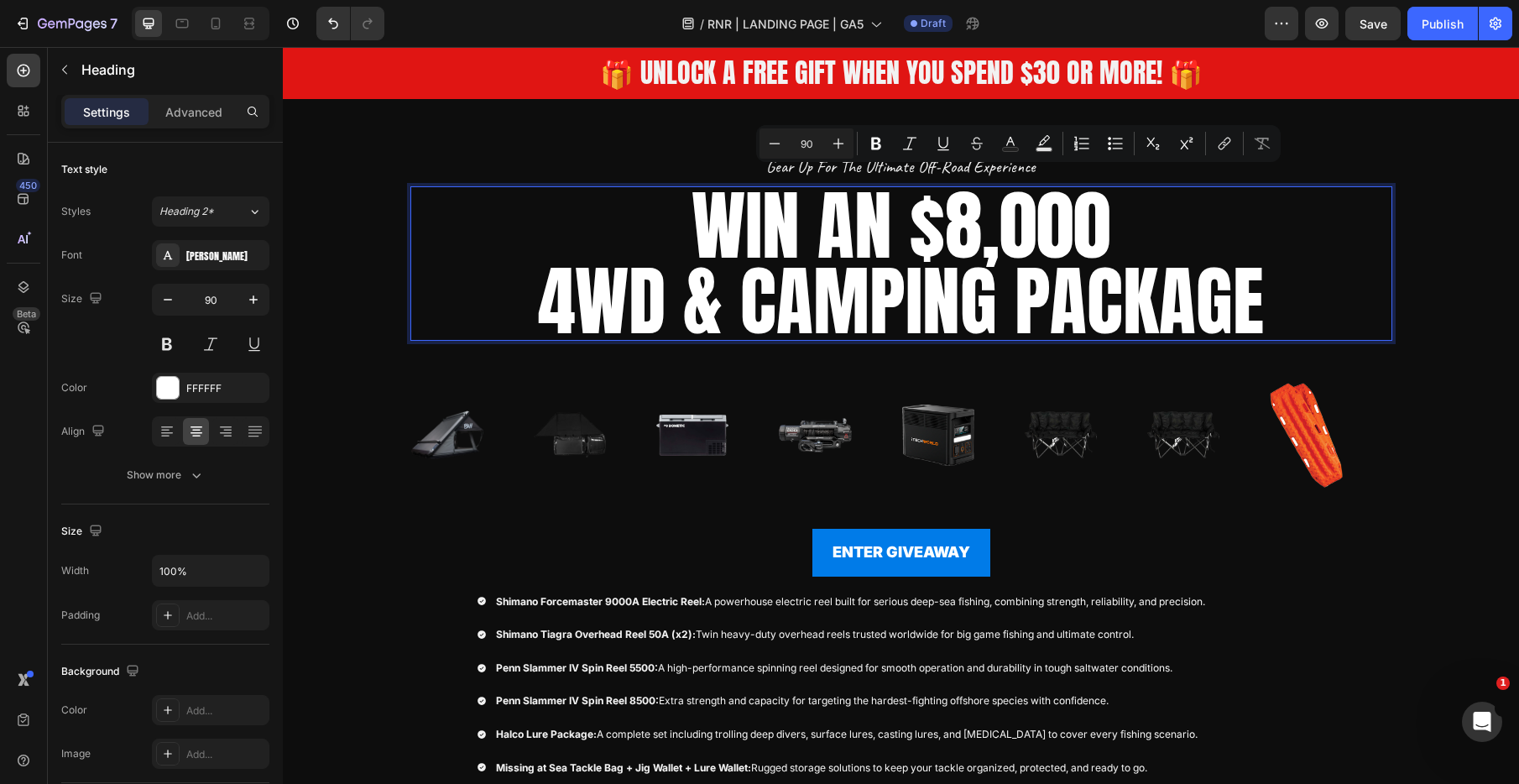
click at [873, 227] on p "WIN AN $8,000 4WD & CAMPING PACKAGE" at bounding box center [901, 263] width 979 height 151
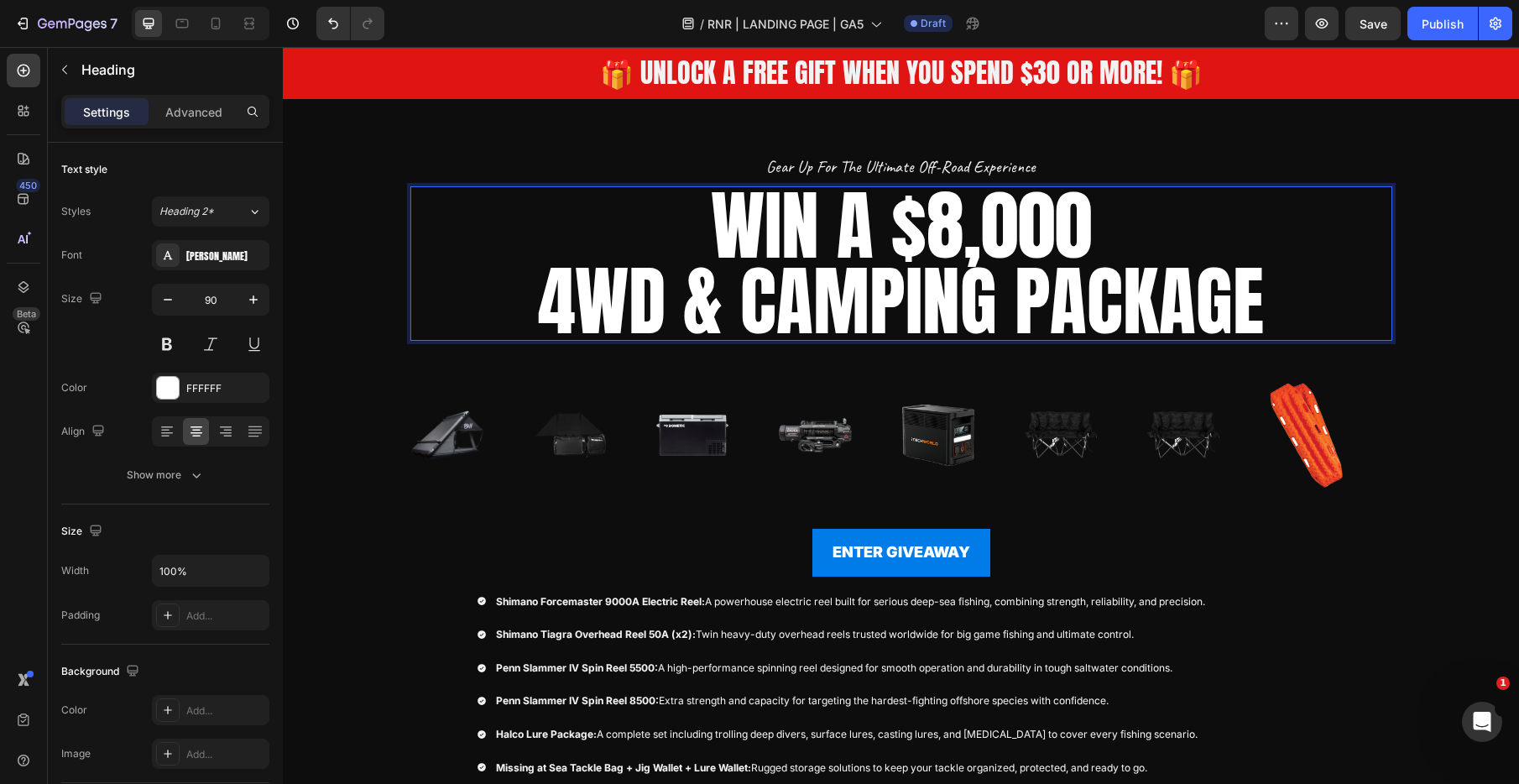
click at [946, 227] on p "WIN A $8,000 4WD & CAMPING PACKAGE" at bounding box center [901, 263] width 979 height 151
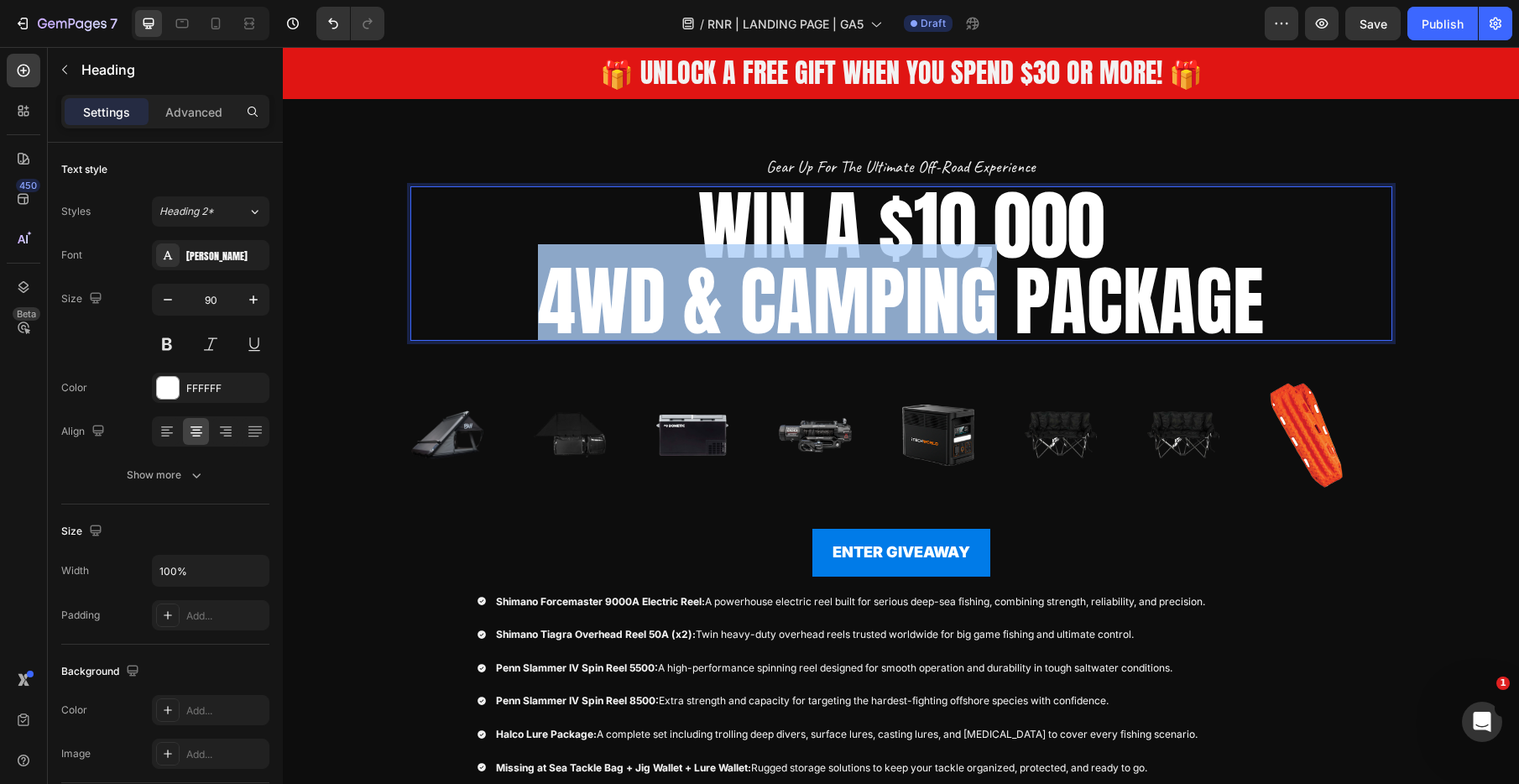
drag, startPoint x: 996, startPoint y: 305, endPoint x: 547, endPoint y: 308, distance: 449.0
click at [544, 310] on p "WIN A $10,000 4WD & CAMPING PACKAGE" at bounding box center [901, 263] width 979 height 151
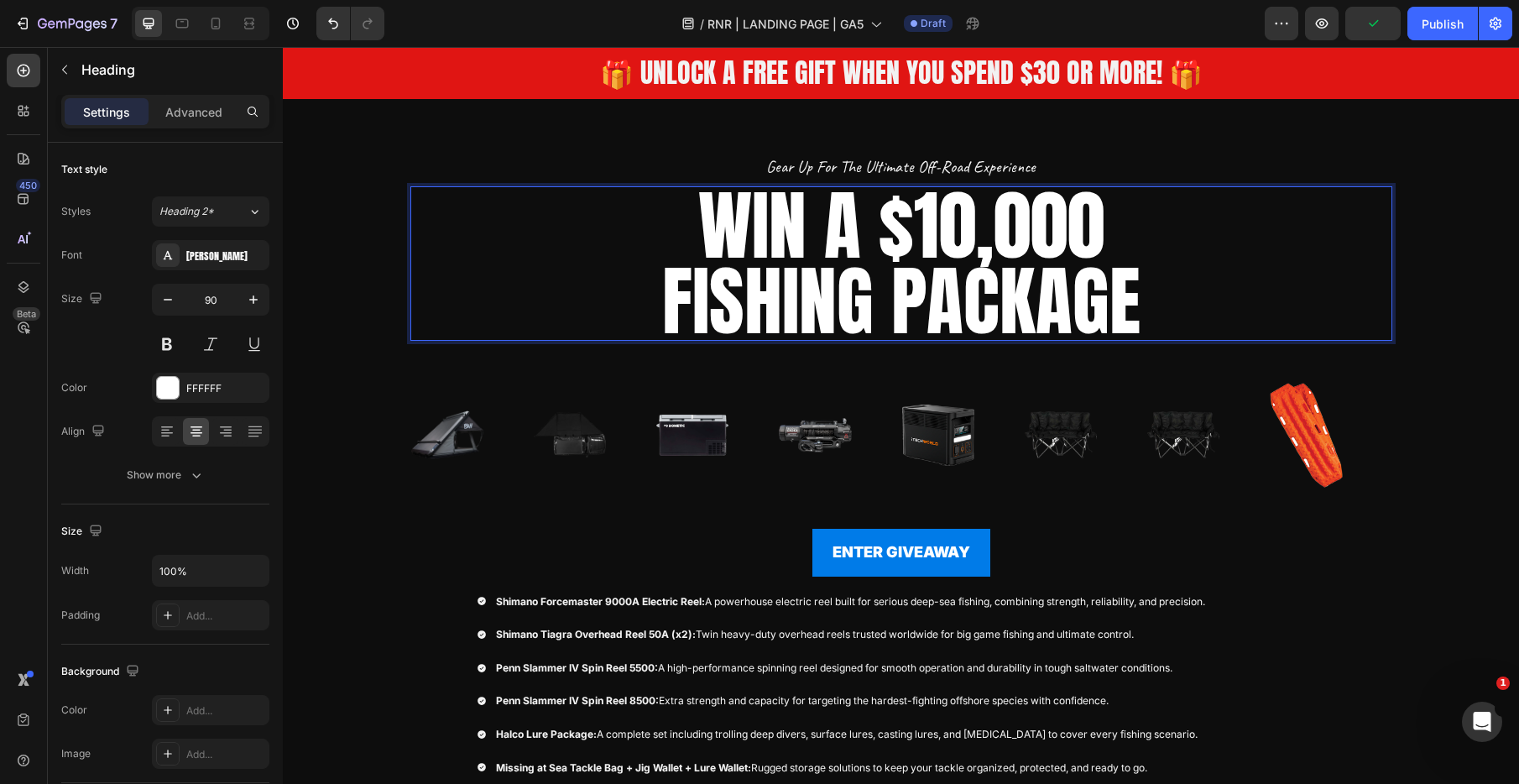
click at [1155, 300] on p "WIN A $10,000 FISHING PACKAGE" at bounding box center [901, 263] width 979 height 151
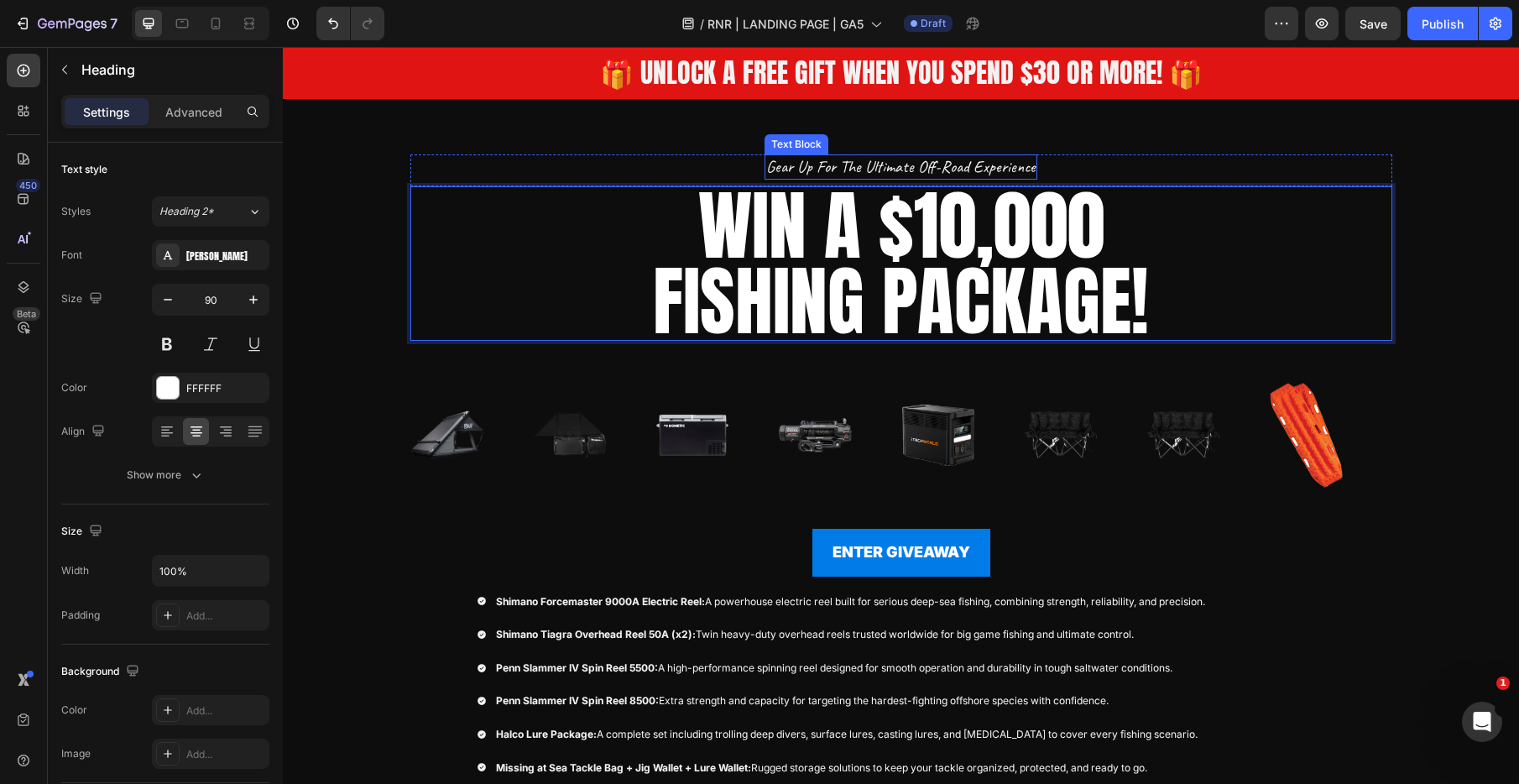
click at [990, 165] on p "gear up for the ultimate off-road experience" at bounding box center [900, 167] width 269 height 22
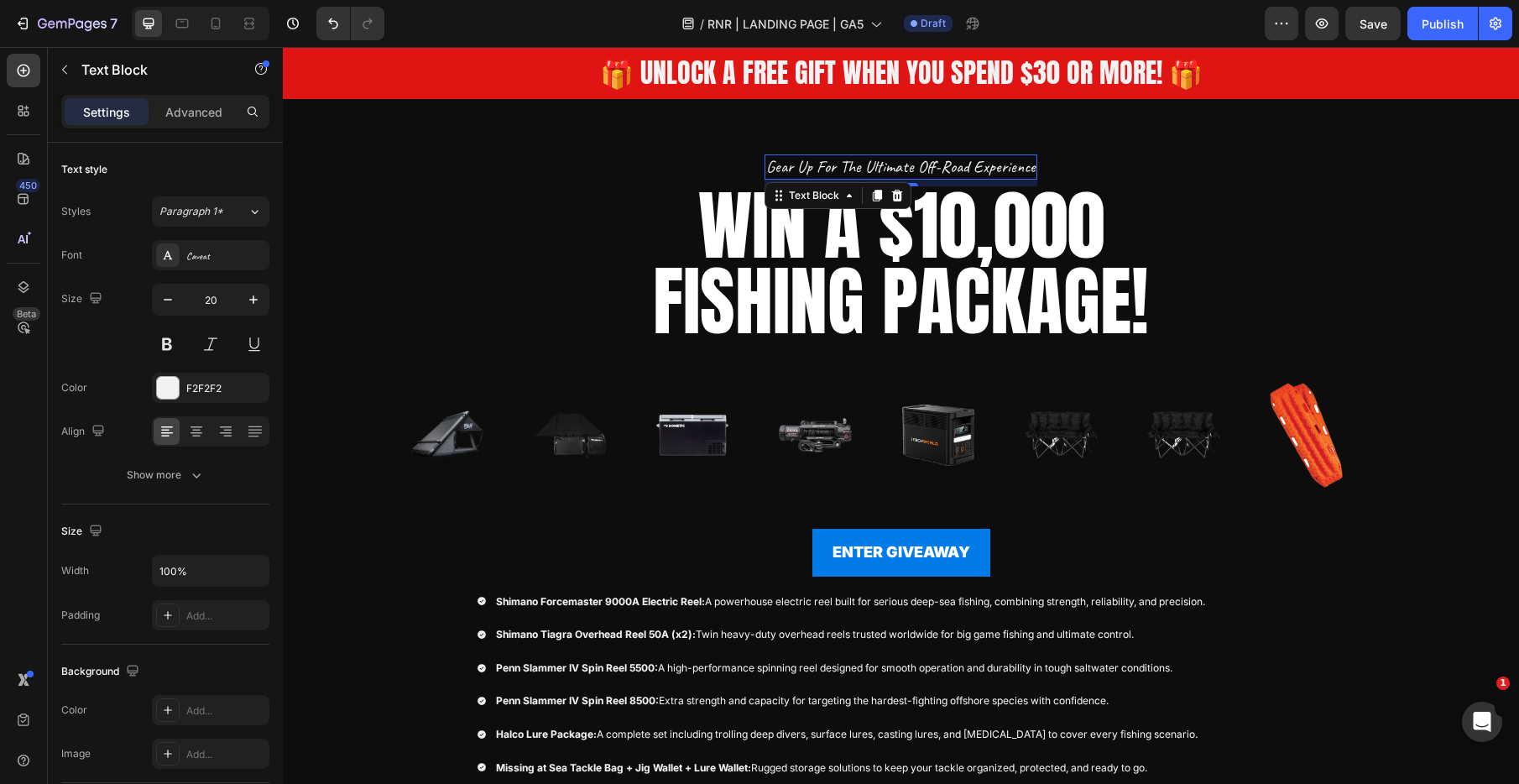
click at [990, 165] on p "gear up for the ultimate off-road experience" at bounding box center [900, 167] width 269 height 22
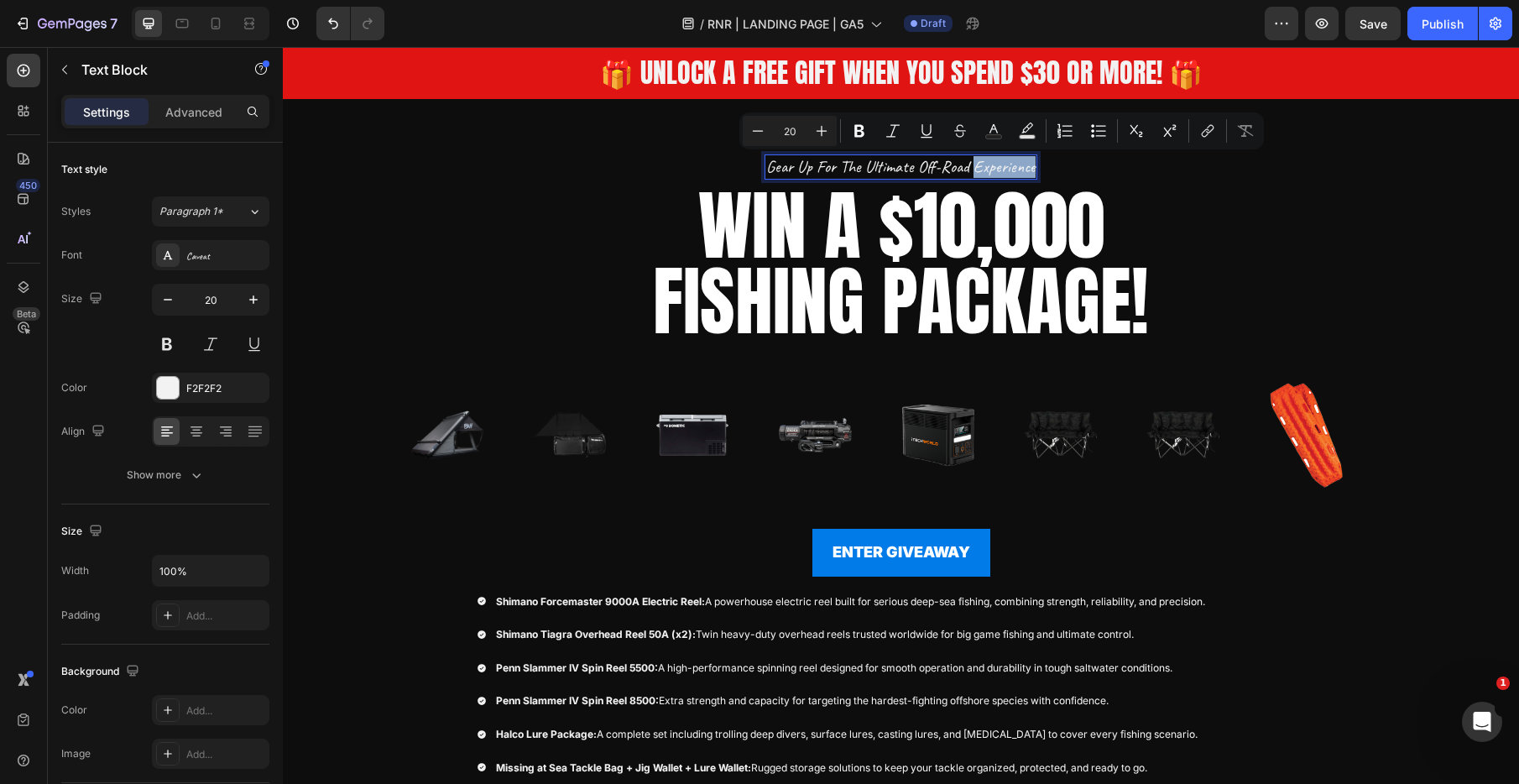
drag, startPoint x: 885, startPoint y: 172, endPoint x: 836, endPoint y: 172, distance: 49.0
click at [885, 172] on p "gear up for the ultimate off-road experience" at bounding box center [900, 167] width 269 height 22
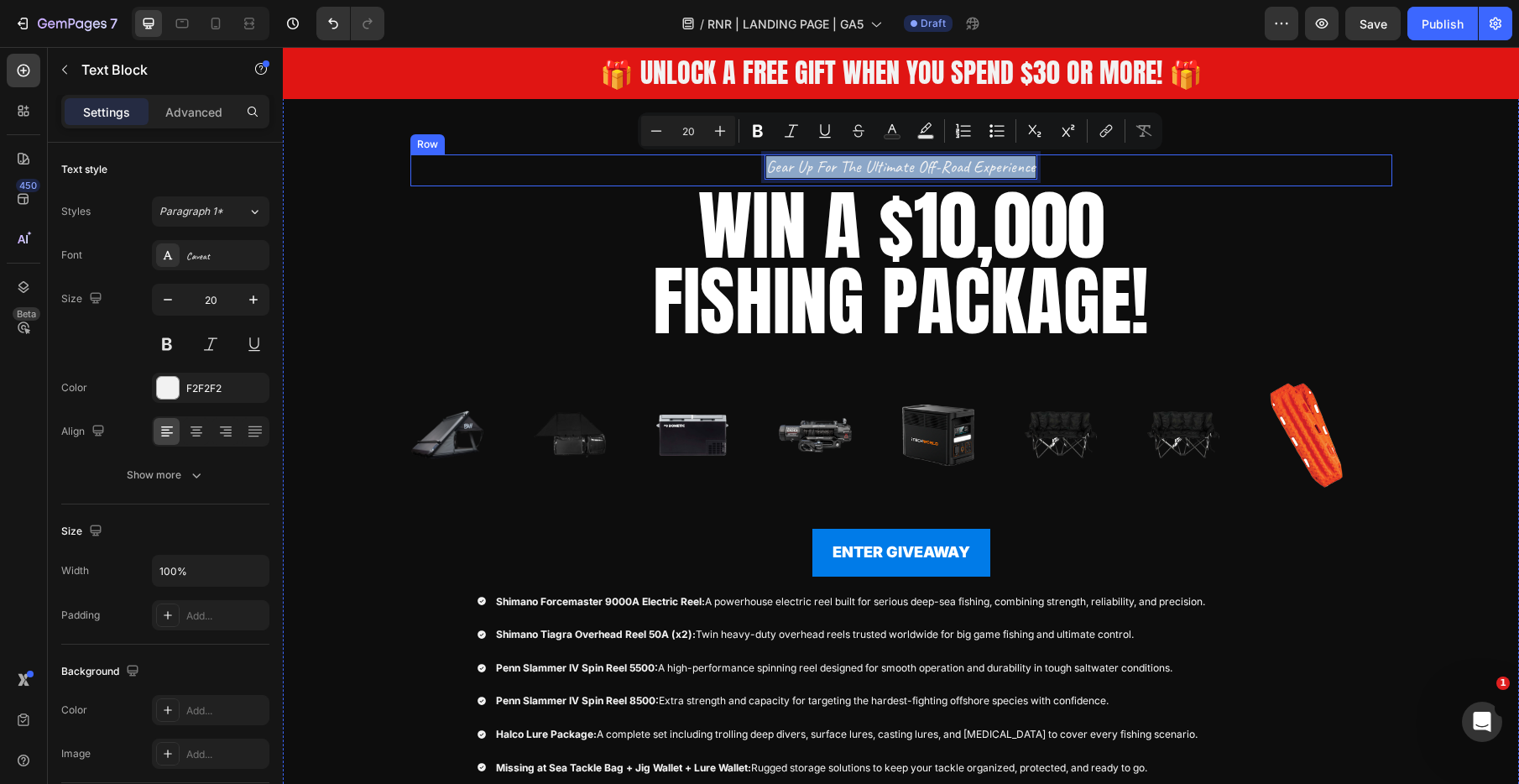
drag, startPoint x: 772, startPoint y: 169, endPoint x: 1038, endPoint y: 172, distance: 266.0
click at [1038, 172] on div "gear up for the ultimate off-road experience Text Block 8 Row" at bounding box center [902, 170] width 982 height 32
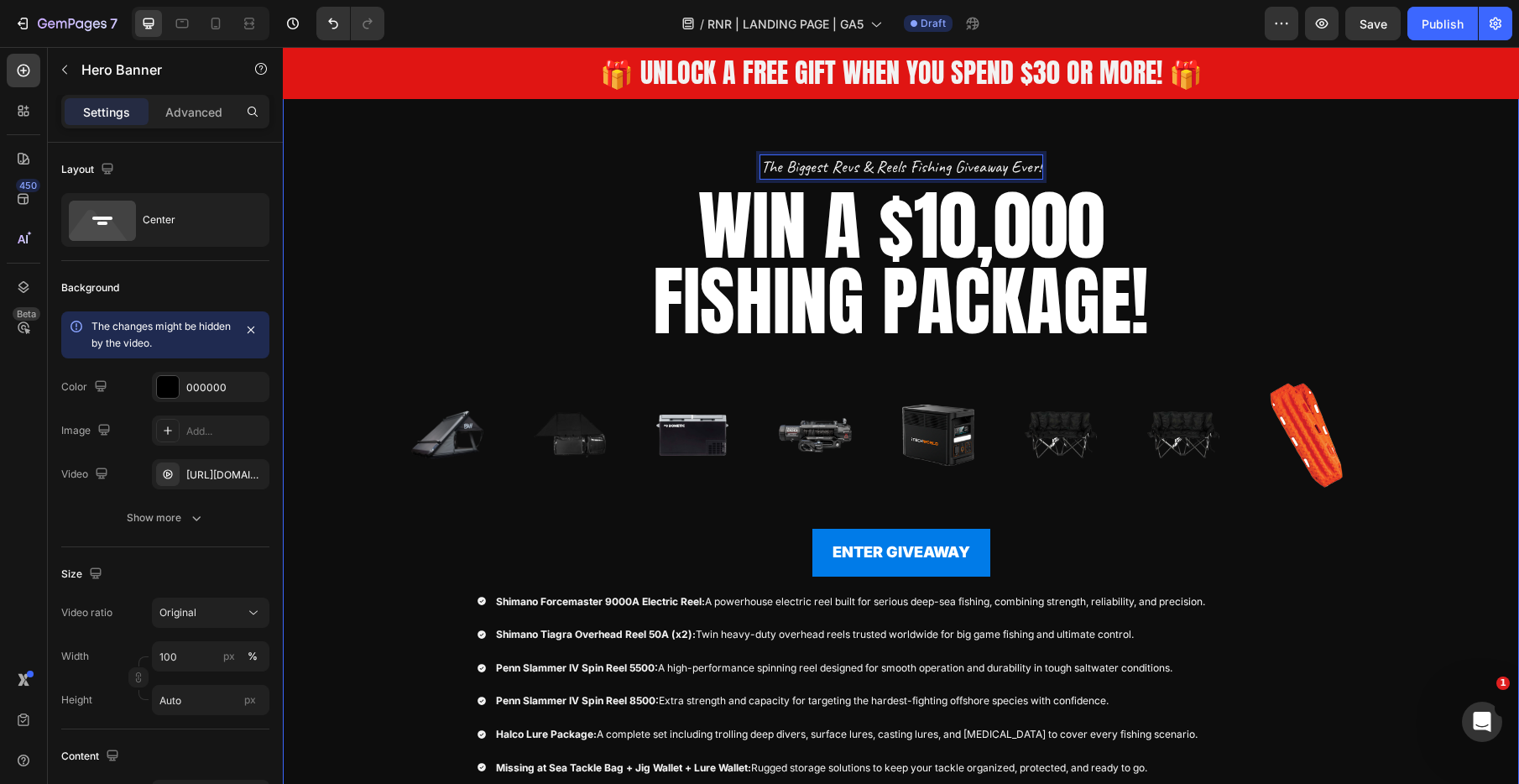
click at [1216, 136] on div "The Biggest Revs & Reels Fishing Giveaway Ever! Text Block 8 Row WIN A $10,000 …" at bounding box center [901, 502] width 1007 height 807
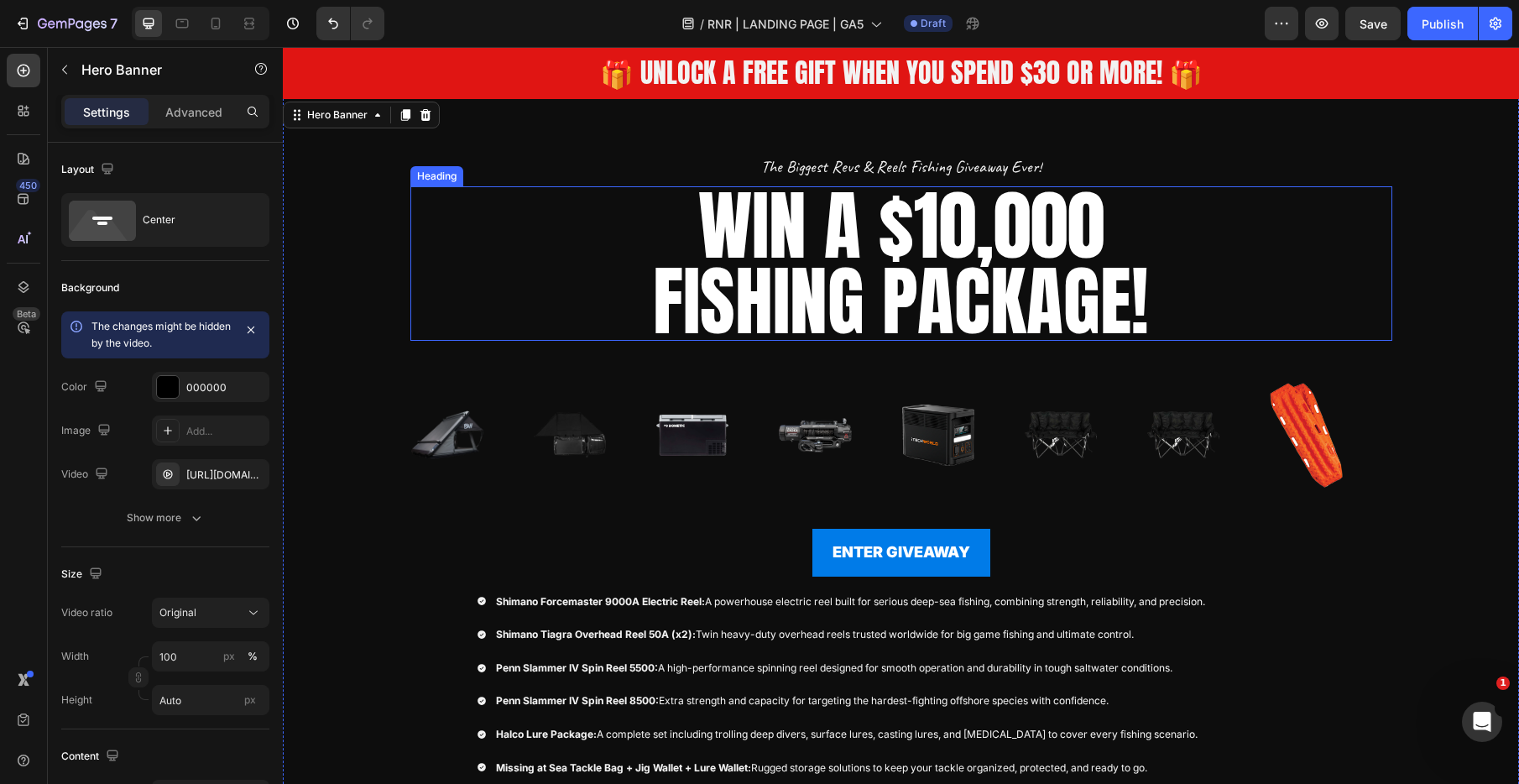
click at [1081, 274] on p "WIN A $10,000 FISHING PACKAGE!" at bounding box center [901, 263] width 979 height 151
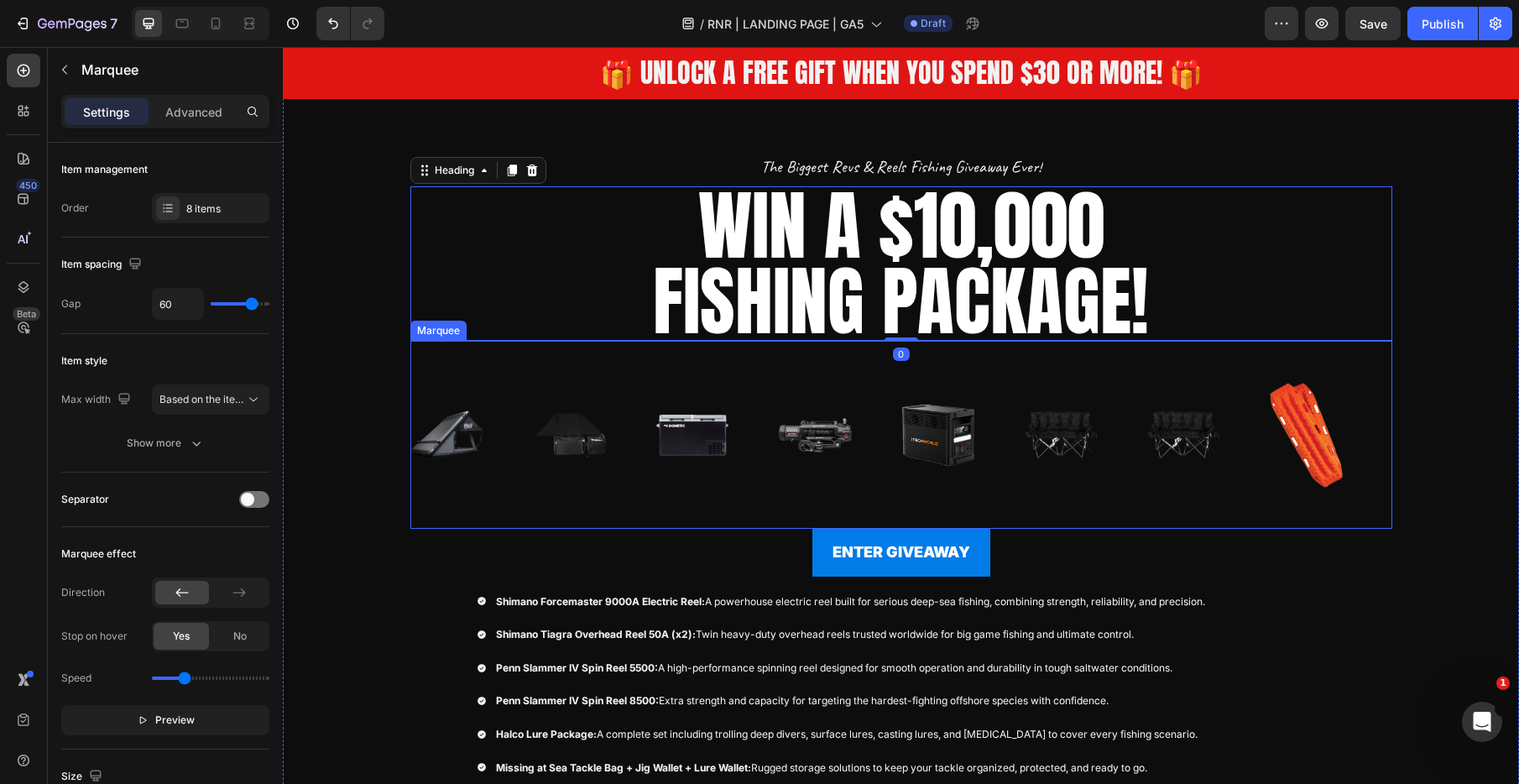
click at [1342, 363] on div "Image" at bounding box center [1331, 434] width 122 height 188
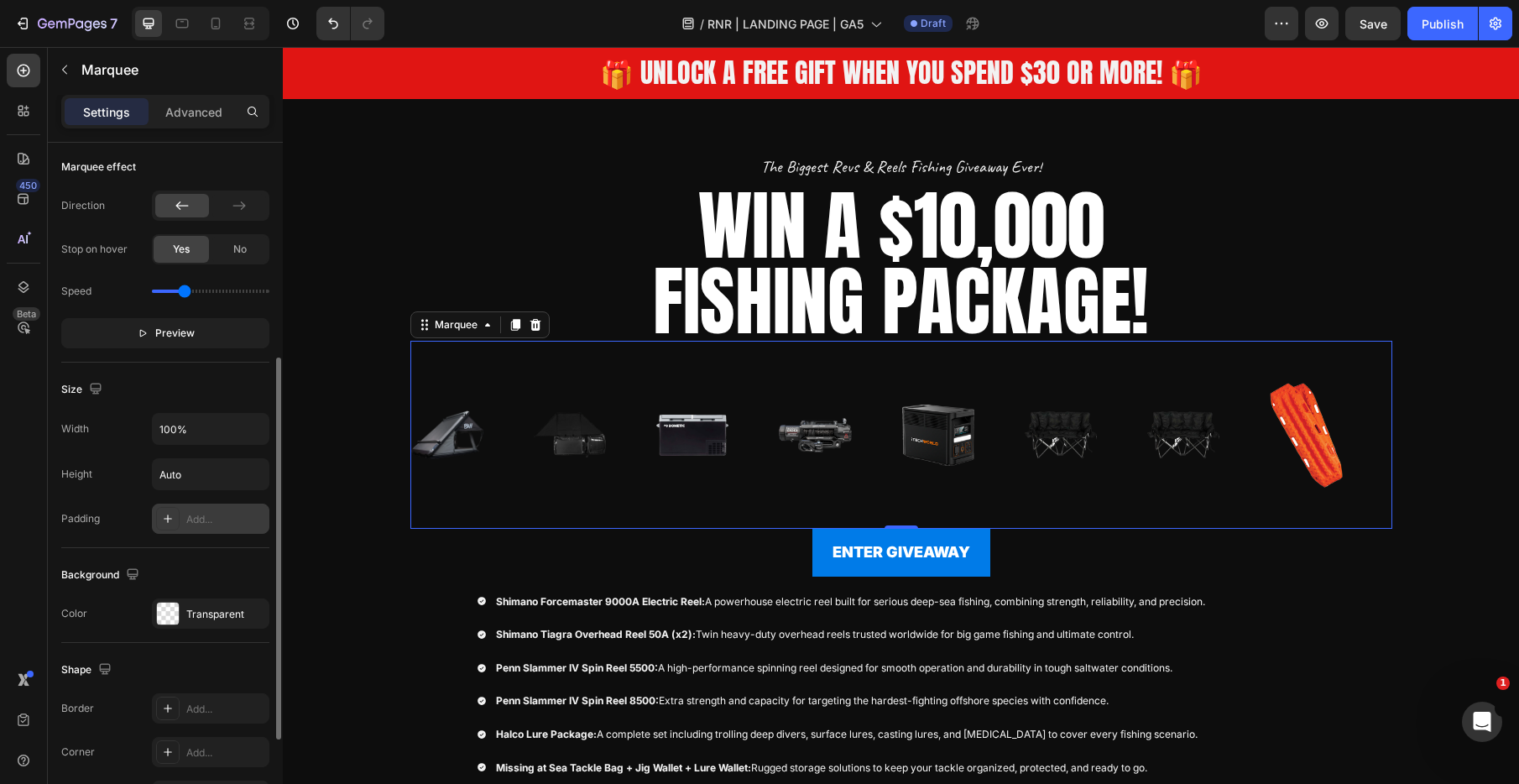
scroll to position [386, 0]
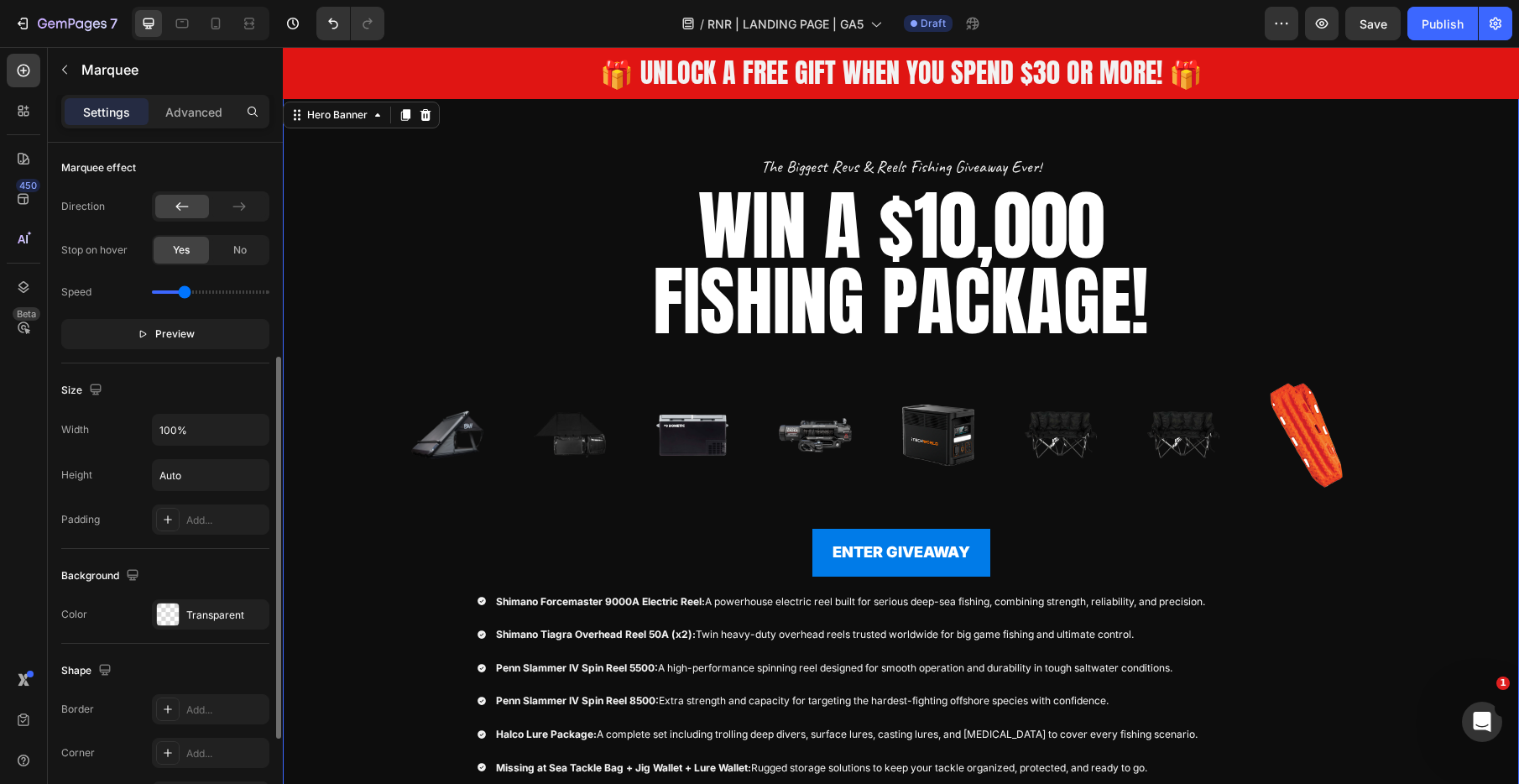
click at [366, 480] on div "Overlay" at bounding box center [901, 502] width 1236 height 807
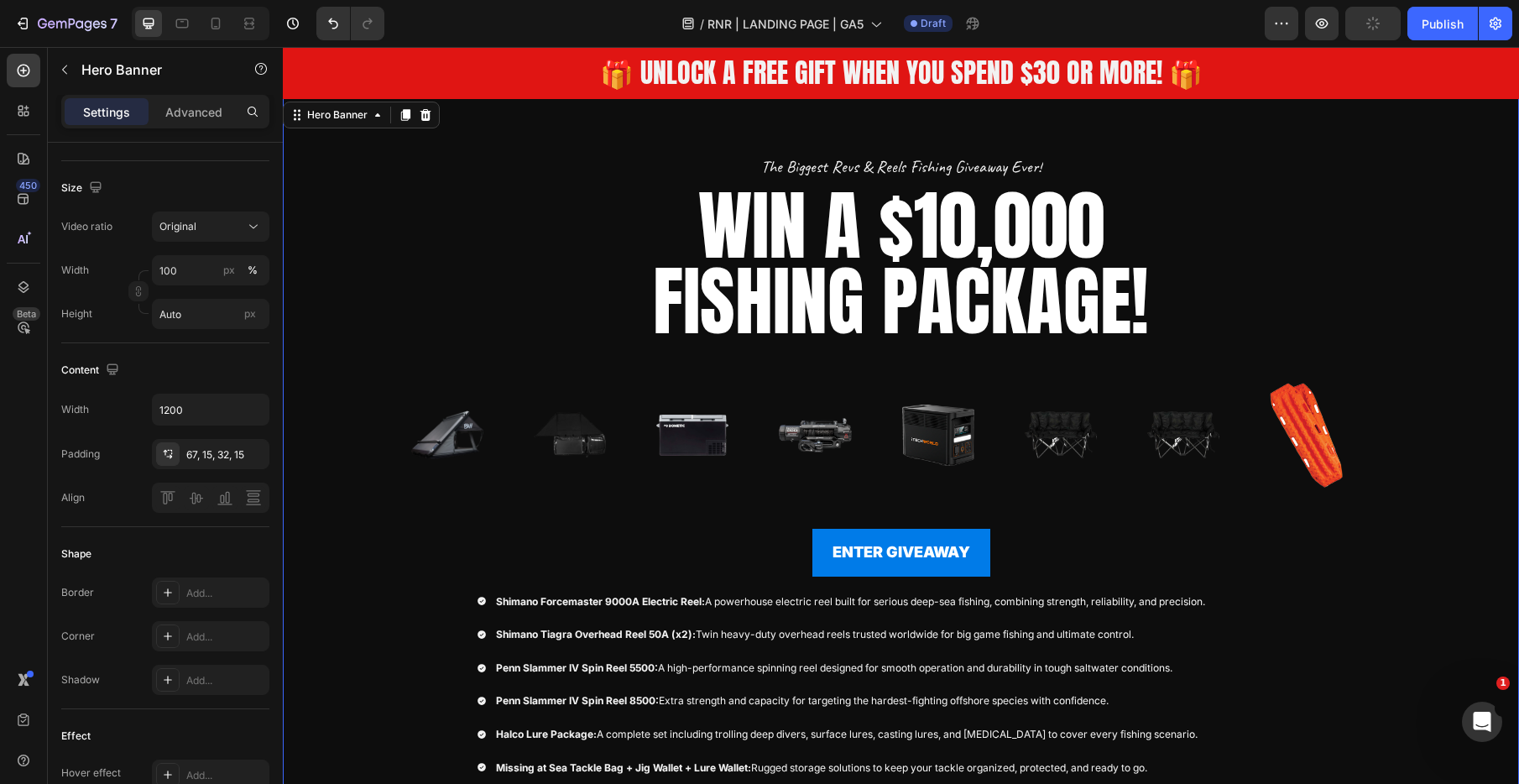
scroll to position [0, 0]
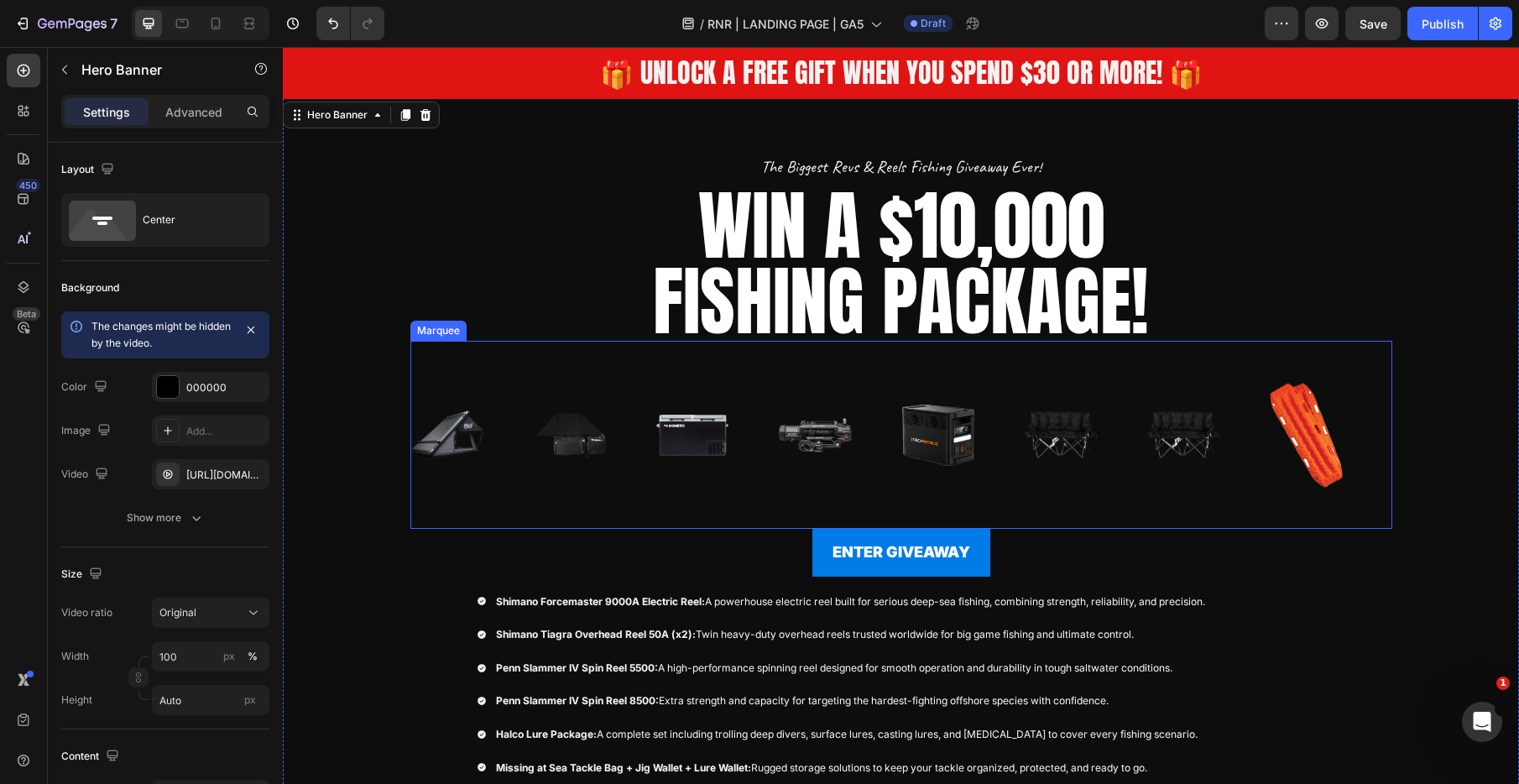
click at [626, 514] on div "Image" at bounding box center [595, 434] width 122 height 188
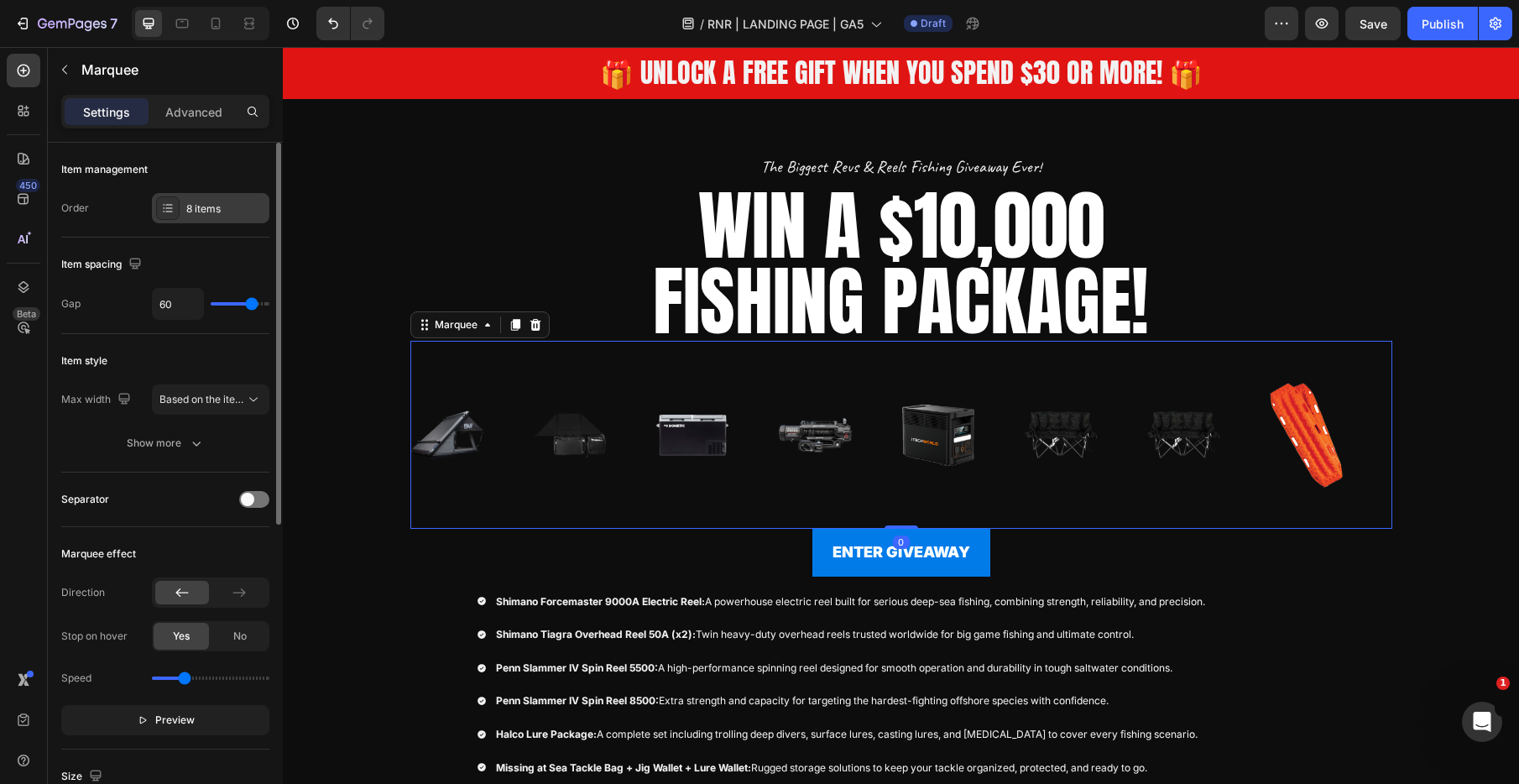
click at [198, 202] on div "8 items" at bounding box center [225, 209] width 79 height 16
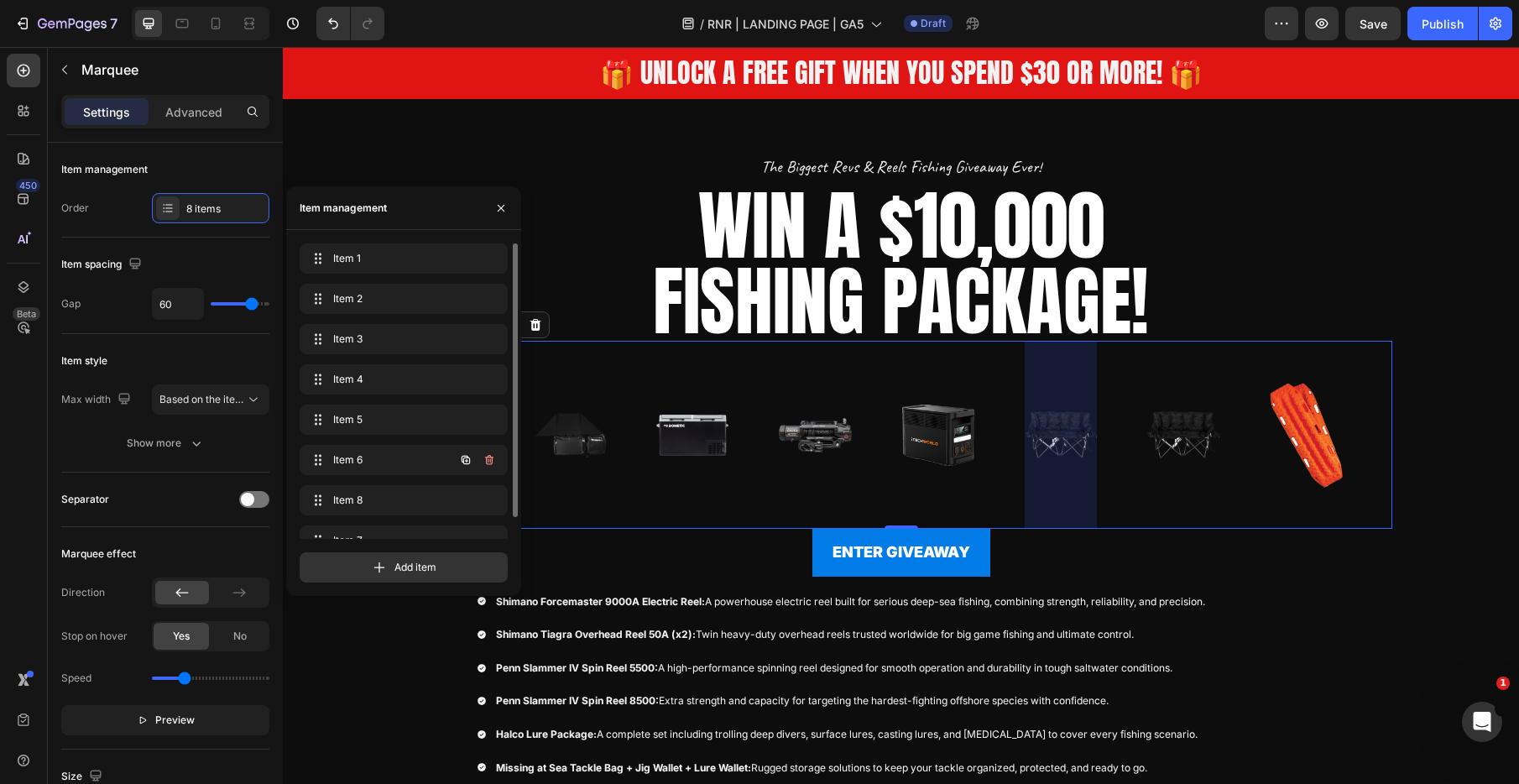
scroll to position [24, 0]
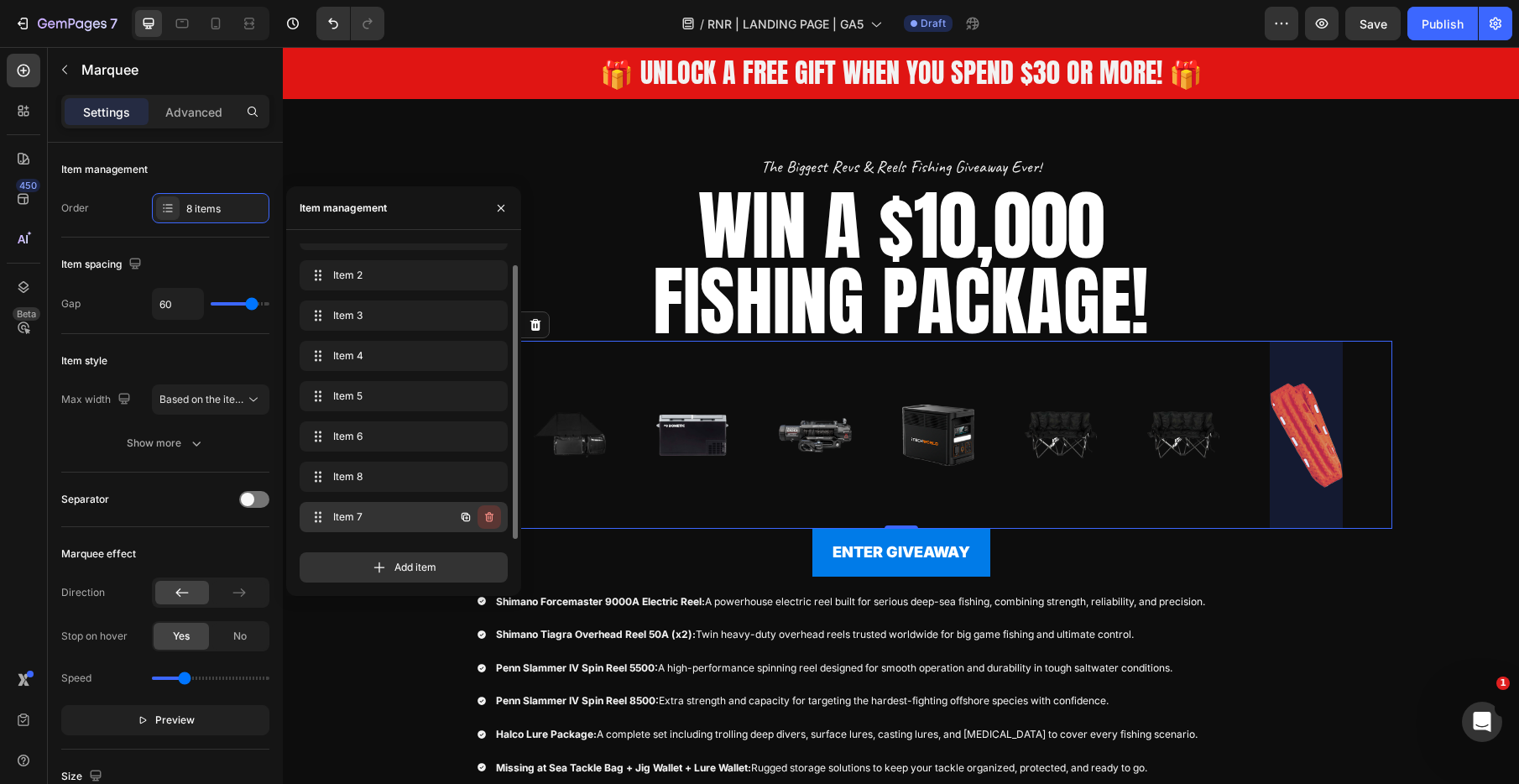
click at [490, 512] on icon "button" at bounding box center [489, 517] width 14 height 14
click at [490, 512] on div "Delete" at bounding box center [478, 517] width 31 height 16
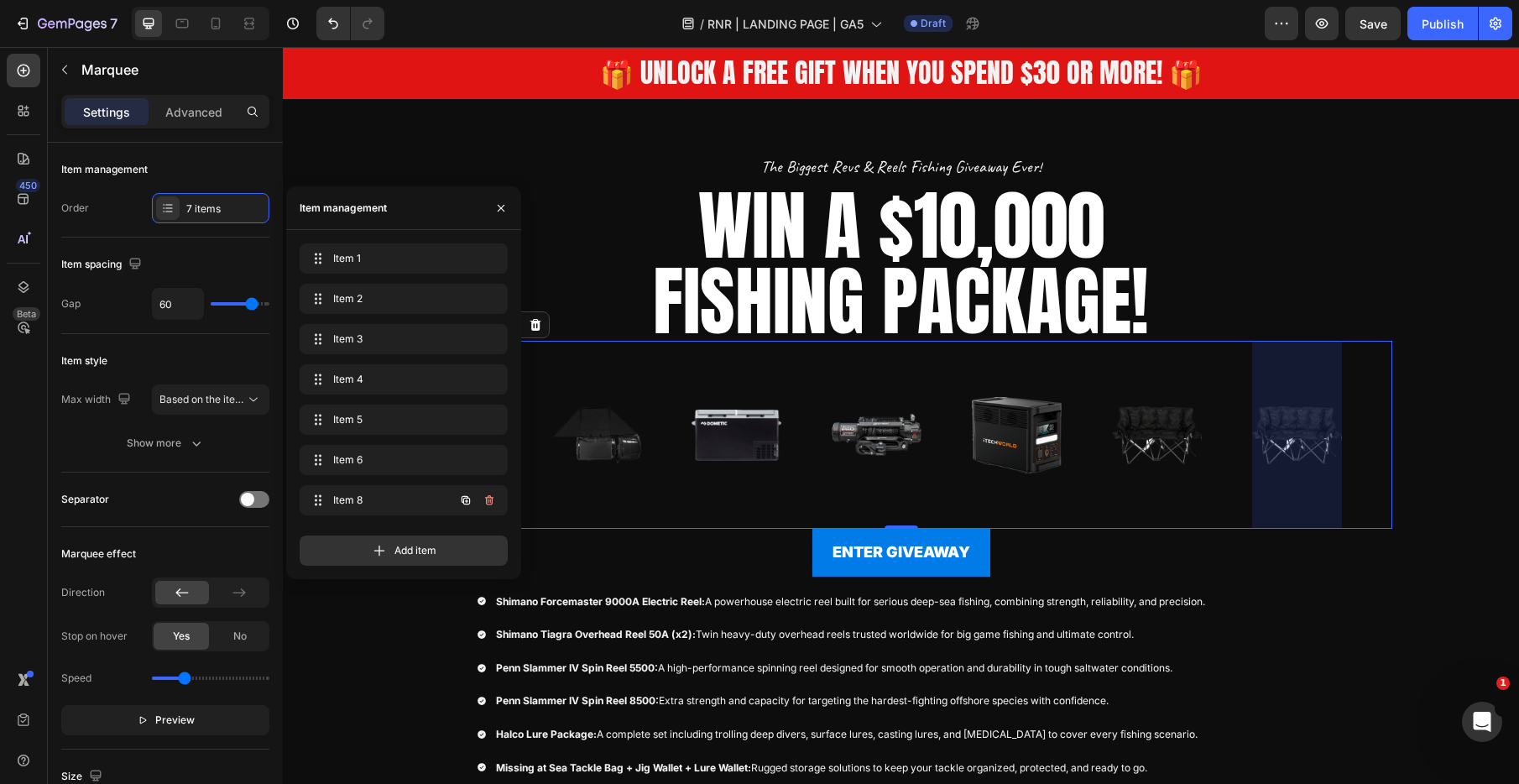
scroll to position [0, 0]
click at [489, 495] on icon "button" at bounding box center [488, 499] width 8 height 10
click at [486, 500] on div "Delete" at bounding box center [478, 500] width 31 height 16
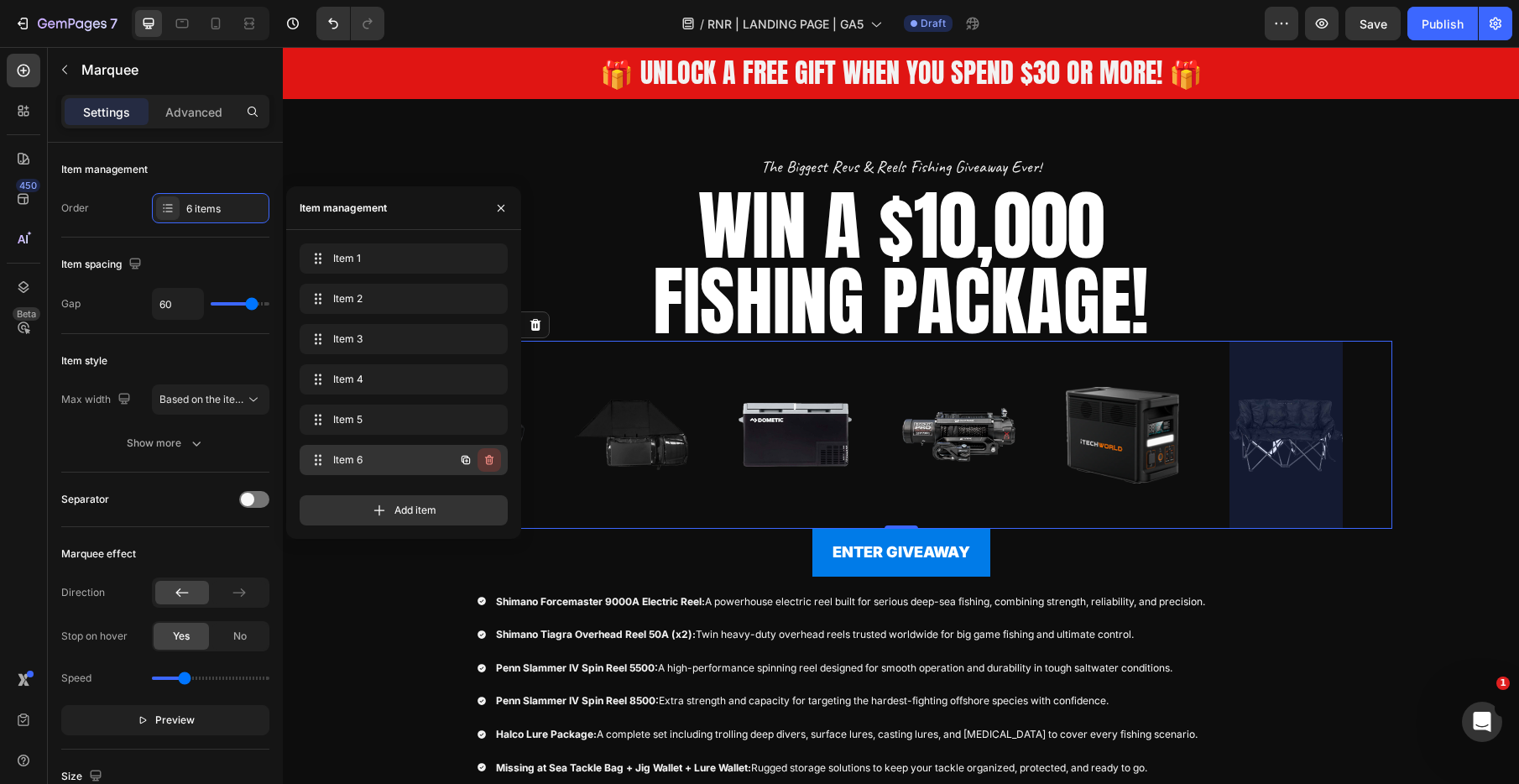
click at [485, 464] on icon "button" at bounding box center [489, 459] width 14 height 14
click at [485, 464] on div "Delete" at bounding box center [478, 460] width 31 height 16
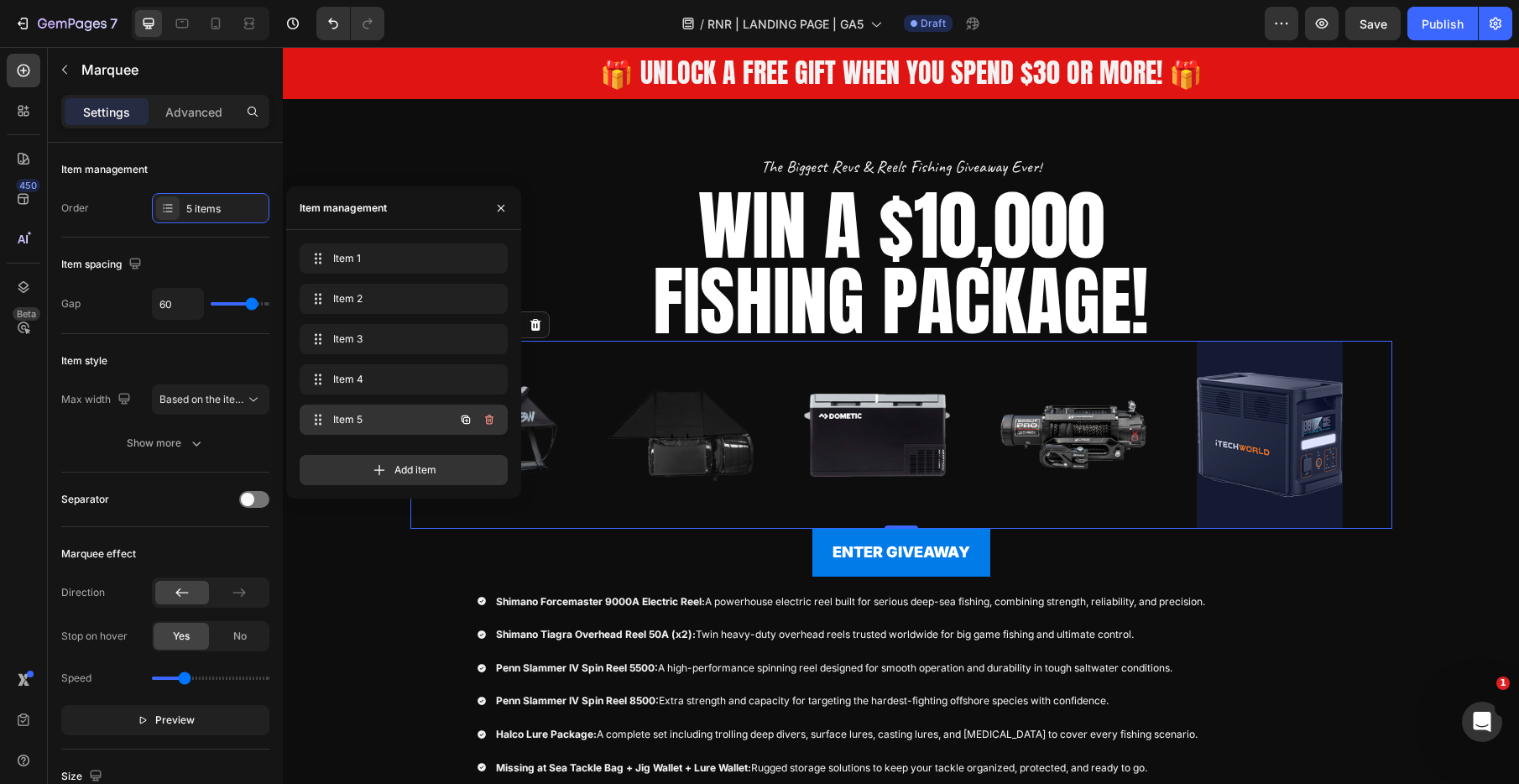
click at [489, 424] on icon "button" at bounding box center [489, 419] width 14 height 14
click at [489, 424] on div "Delete" at bounding box center [478, 419] width 31 height 16
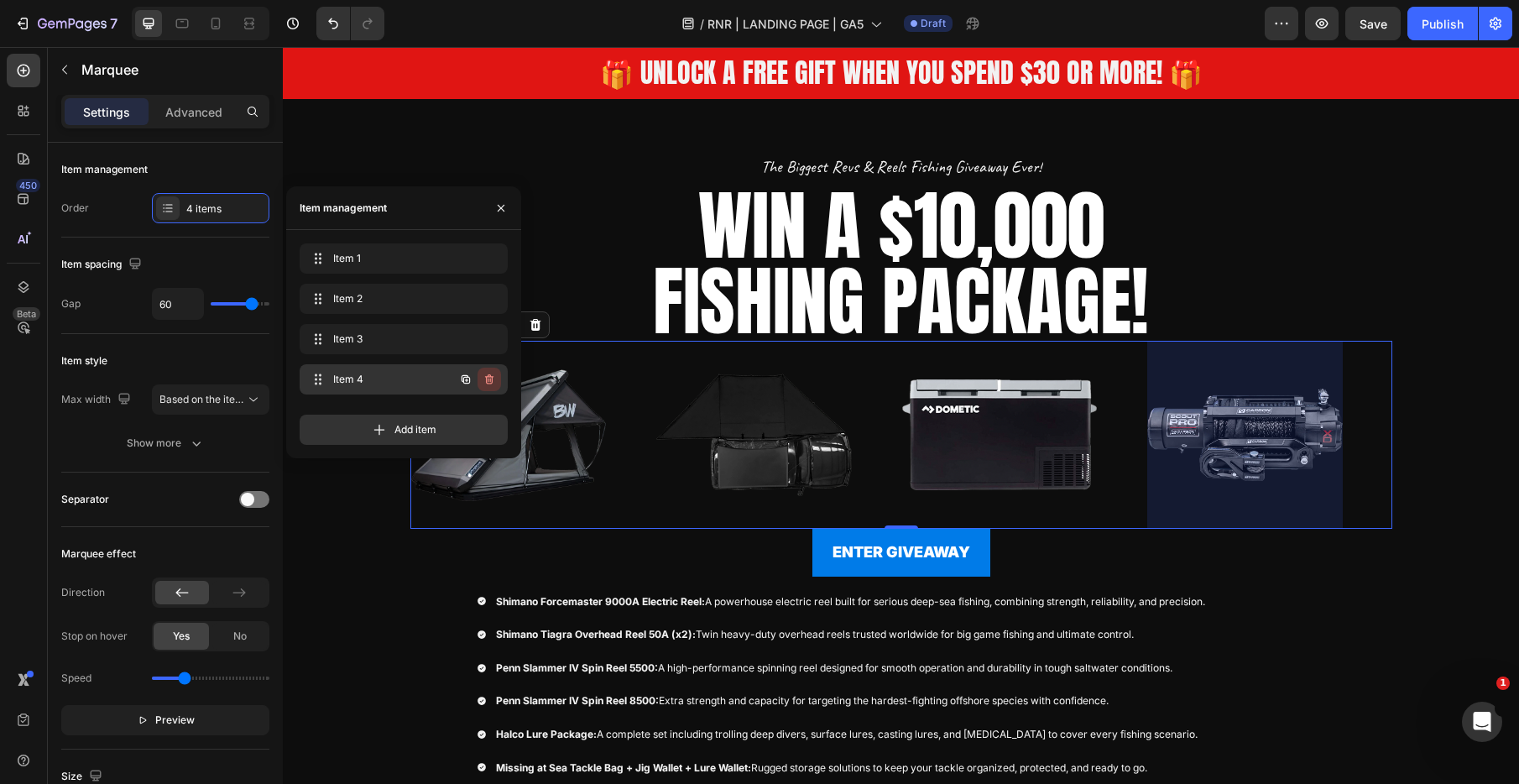
click at [489, 384] on icon "button" at bounding box center [489, 379] width 14 height 14
click at [489, 384] on div "Delete" at bounding box center [478, 379] width 31 height 16
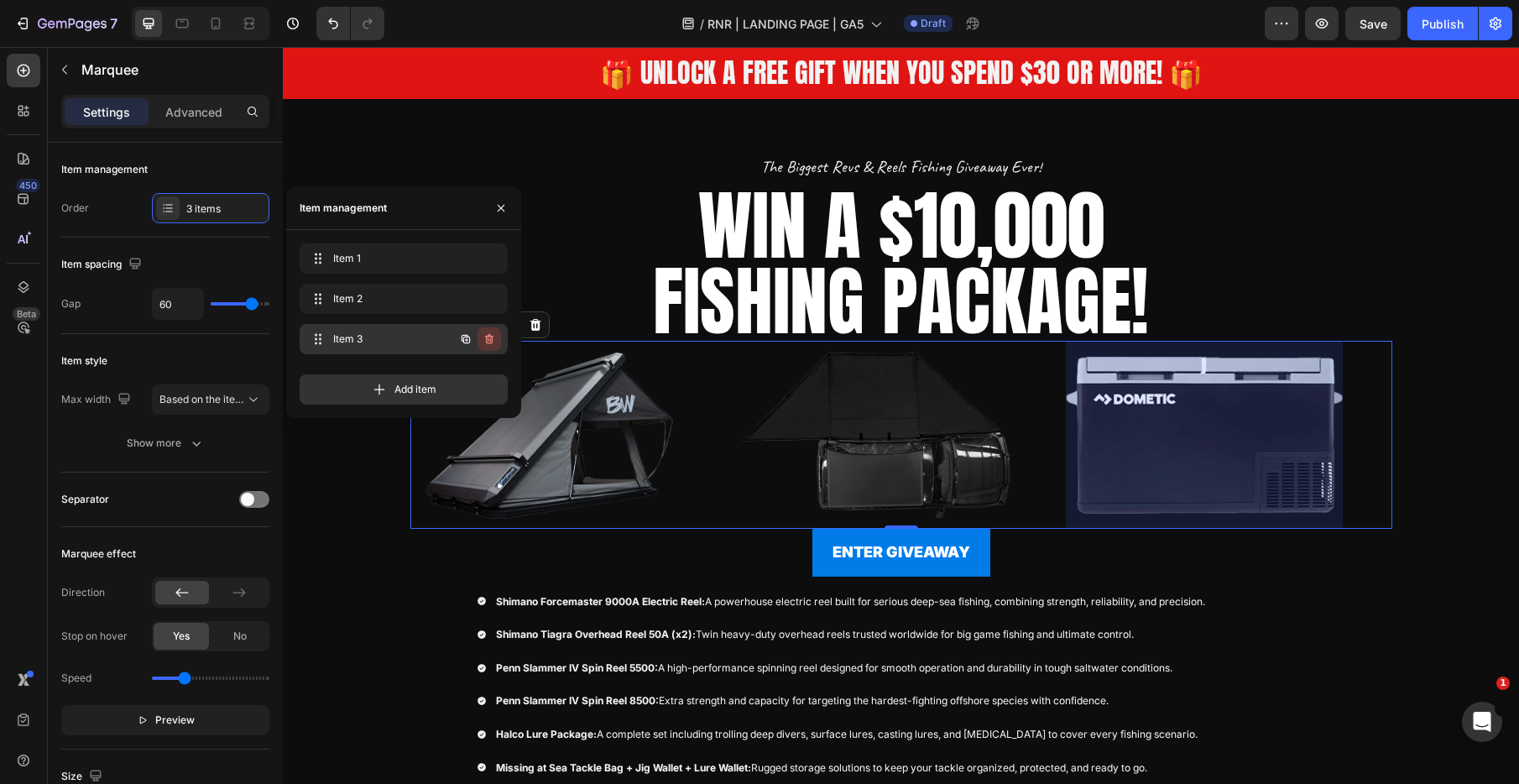
click at [487, 344] on icon "button" at bounding box center [489, 339] width 14 height 14
click at [487, 344] on div "Delete" at bounding box center [478, 339] width 31 height 16
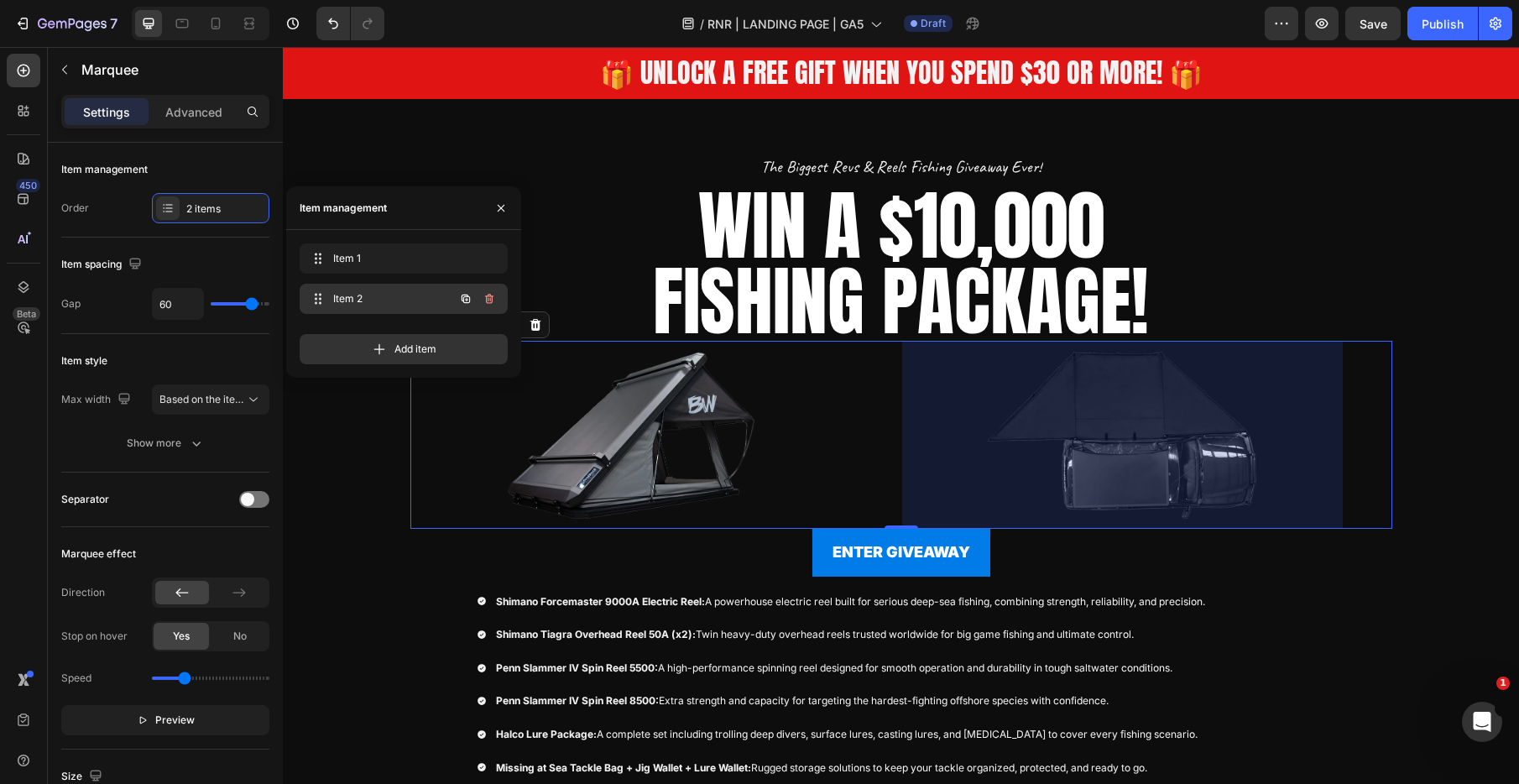
click at [483, 299] on icon "button" at bounding box center [489, 298] width 14 height 14
click at [483, 299] on div "Delete" at bounding box center [478, 298] width 31 height 16
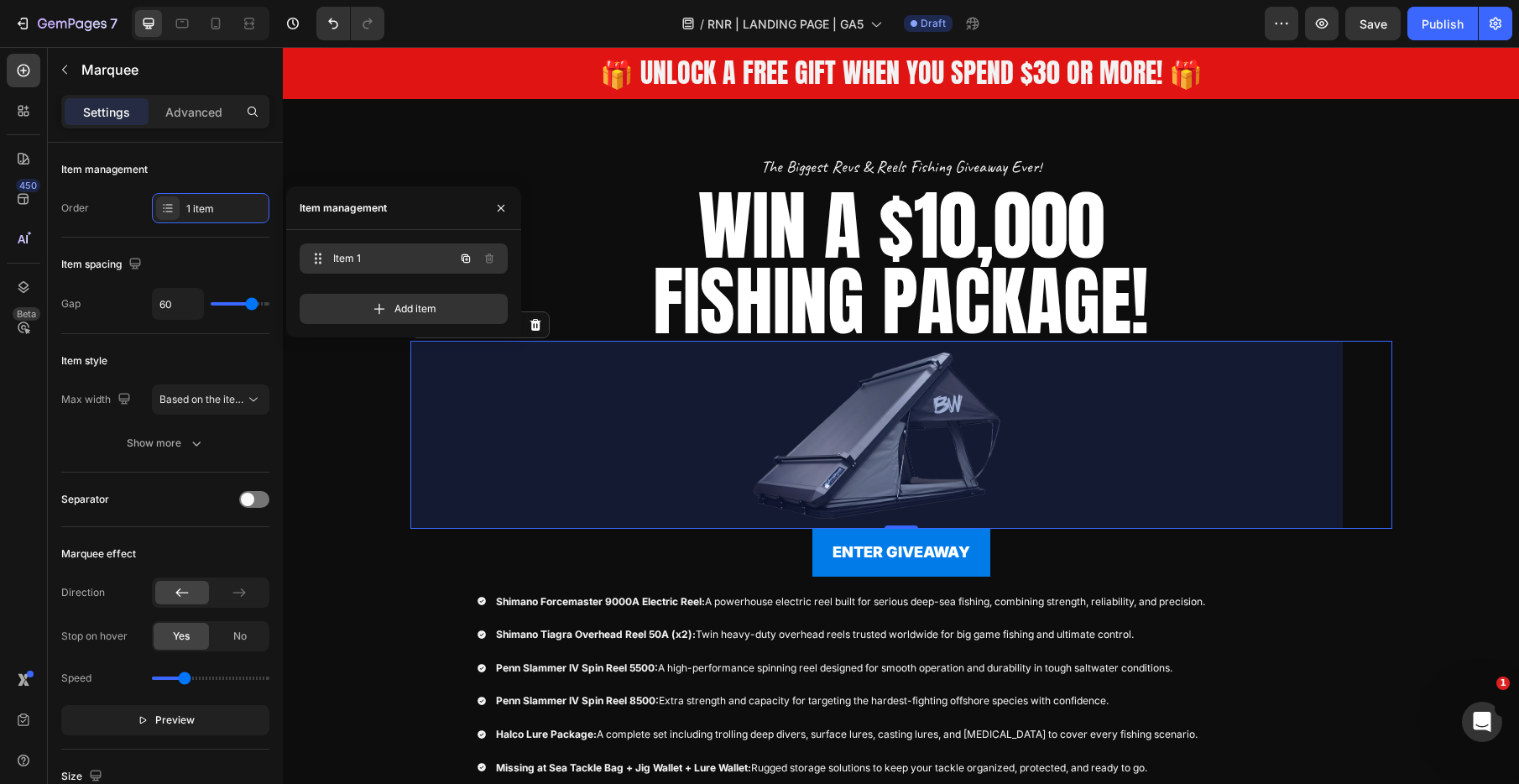
click at [358, 254] on span "Item 1" at bounding box center [381, 258] width 95 height 16
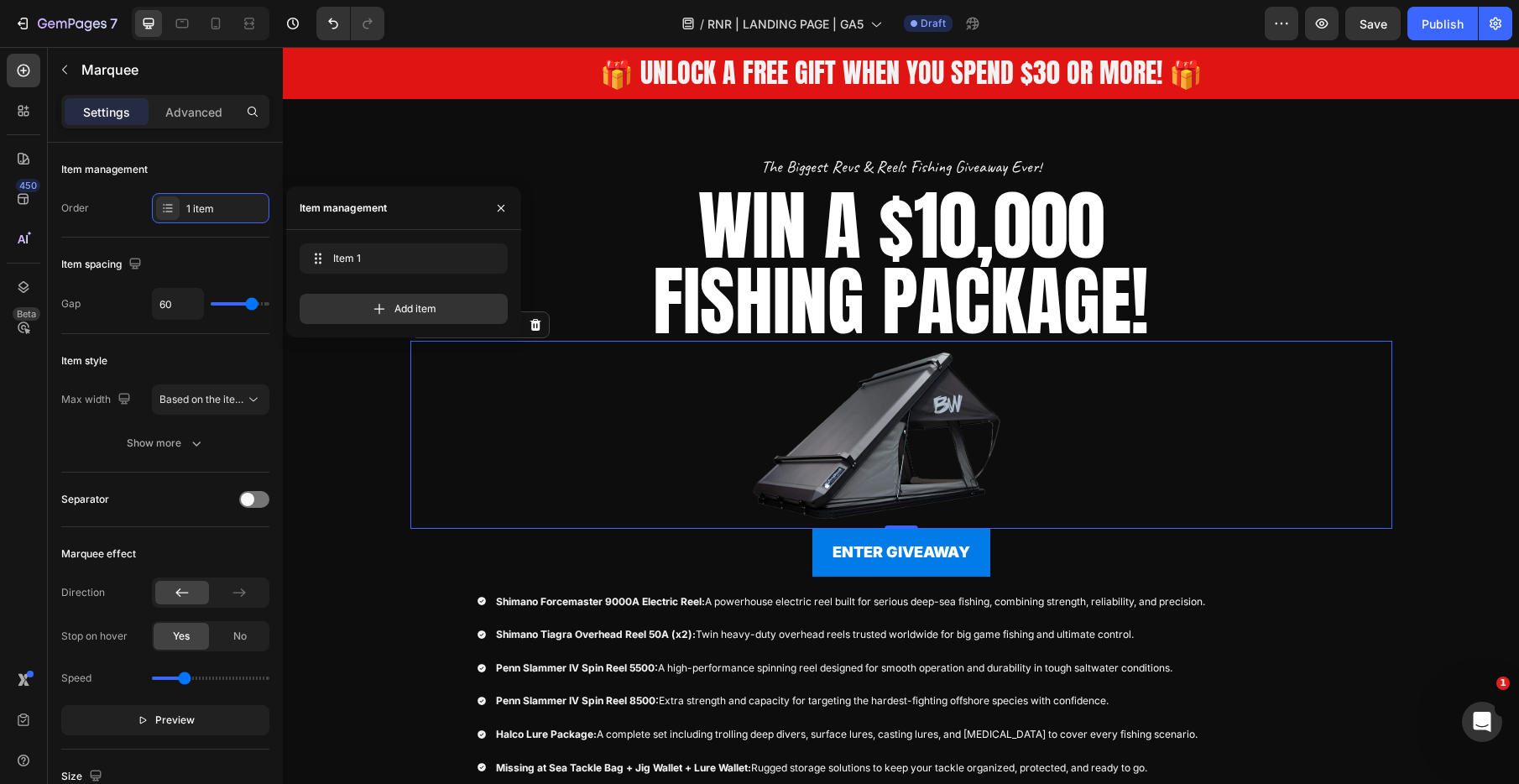
click at [959, 442] on img at bounding box center [877, 434] width 932 height 168
